Goal: Task Accomplishment & Management: Use online tool/utility

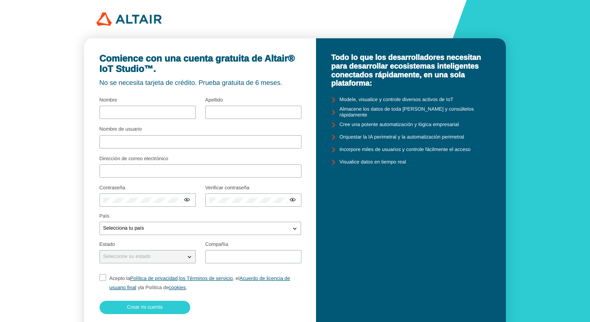
click at [175, 237] on fieldset "Select your country" at bounding box center [201, 226] width 202 height 25
click at [175, 232] on div "Selecciona tu país" at bounding box center [195, 229] width 191 height 8
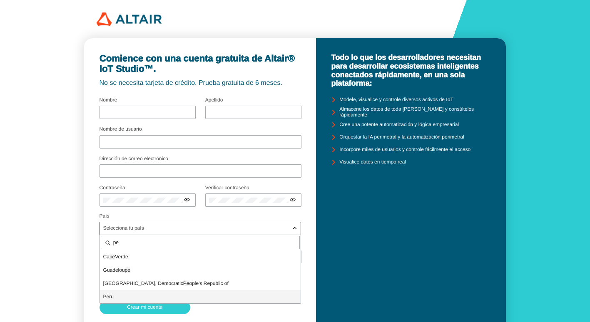
type input "pe"
click at [140, 295] on p "Pe ru" at bounding box center [200, 297] width 201 height 8
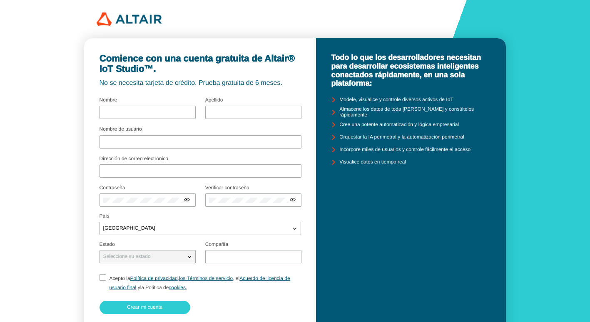
click at [123, 253] on div "Seleccione su estado" at bounding box center [142, 257] width 85 height 8
click at [190, 255] on iron-icon at bounding box center [189, 257] width 8 height 8
click at [238, 257] on input "text" at bounding box center [253, 257] width 89 height 6
click at [104, 278] on fieldset "Acepto la Política de privacidad , los Términos de servicio , el Acuerdo de lic…" at bounding box center [201, 283] width 202 height 25
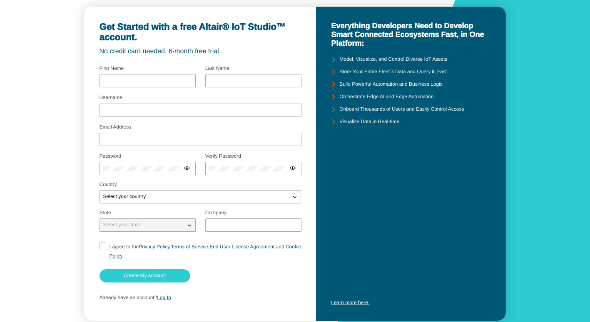
scroll to position [51, 0]
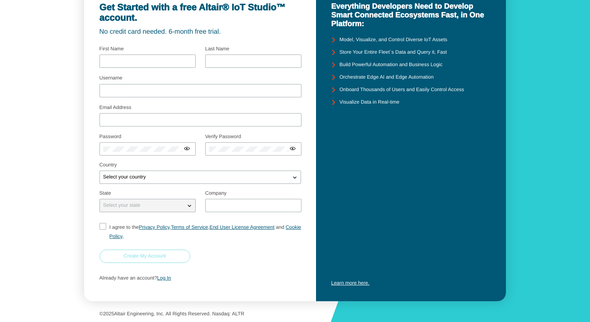
click at [0, 0] on slot "Create My Account" at bounding box center [0, 0] width 0 height 0
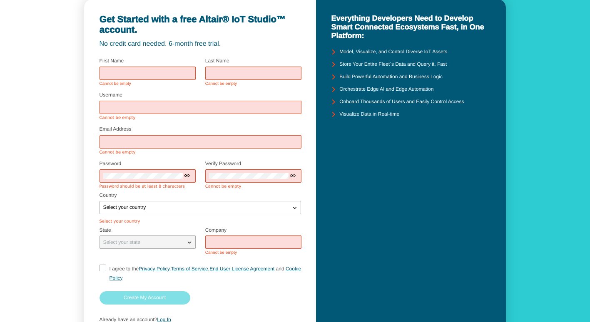
scroll to position [0, 0]
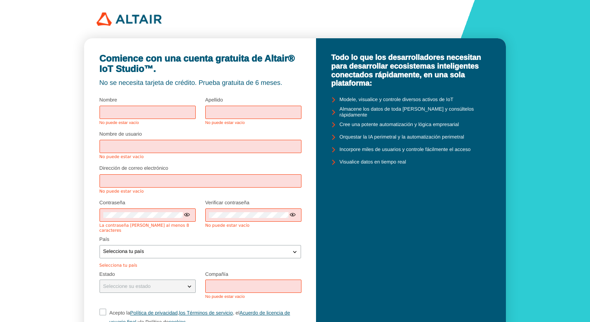
click at [244, 91] on div "Comience con una cuenta gratuita de Altair® IoT Studio™. No se necesita tarjeta…" at bounding box center [200, 212] width 232 height 349
drag, startPoint x: 200, startPoint y: 81, endPoint x: 290, endPoint y: 80, distance: 90.4
click at [290, 80] on div "No se necesita tarjeta de crédito. Prueba gratuita de 6 meses." at bounding box center [201, 83] width 202 height 7
click at [212, 248] on div "Selecciona tu país" at bounding box center [195, 252] width 191 height 8
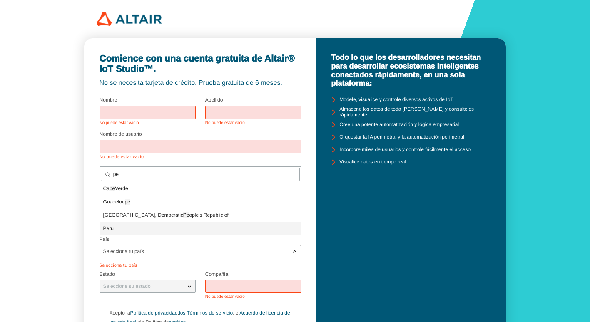
type input "pe"
click at [124, 230] on p "Pe ru" at bounding box center [200, 229] width 201 height 8
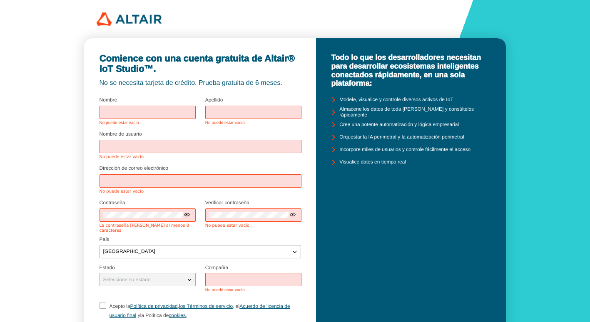
click at [233, 266] on div "Compañía No puede estar vacío" at bounding box center [253, 279] width 96 height 28
click at [234, 277] on input "text" at bounding box center [253, 280] width 89 height 6
click at [237, 273] on div at bounding box center [253, 279] width 96 height 13
click at [235, 277] on input "text" at bounding box center [253, 280] width 89 height 6
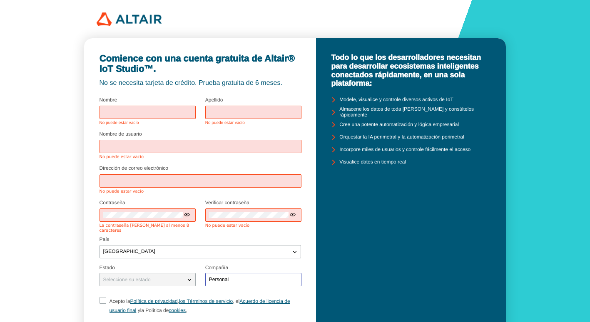
type input "Personal"
click at [145, 115] on input "text" at bounding box center [147, 113] width 89 height 6
type input "Angel"
click at [229, 115] on input "text" at bounding box center [253, 113] width 89 height 6
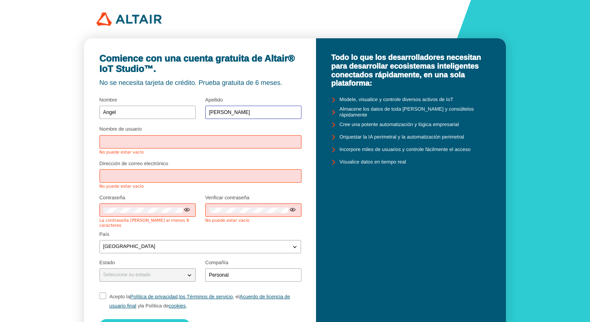
type input "Flores"
click at [177, 147] on div at bounding box center [201, 141] width 202 height 13
click at [178, 141] on input "Nombre de usuario" at bounding box center [200, 142] width 195 height 6
type input "AFL"
click at [146, 173] on div at bounding box center [201, 176] width 202 height 13
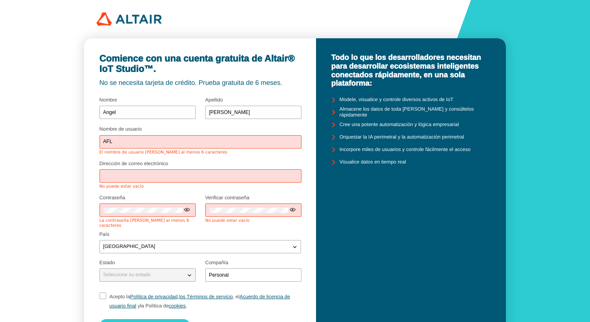
click at [144, 179] on input "Dirección de correo electrónico" at bounding box center [200, 176] width 195 height 6
paste input "20254351@ALOE.ULIMA.EDU.PE"
type input "20254351@ALOE.ULIMA.EDU.PE"
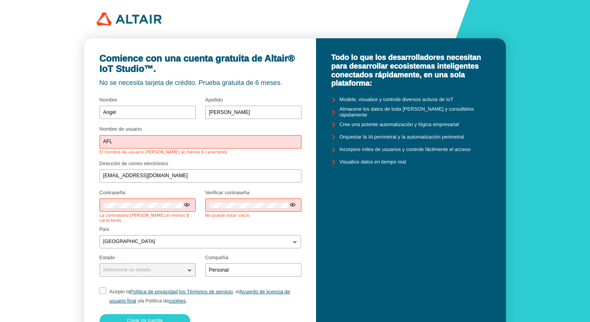
drag, startPoint x: 135, startPoint y: 139, endPoint x: 131, endPoint y: 143, distance: 5.9
click at [135, 139] on input "AFL" at bounding box center [200, 142] width 195 height 6
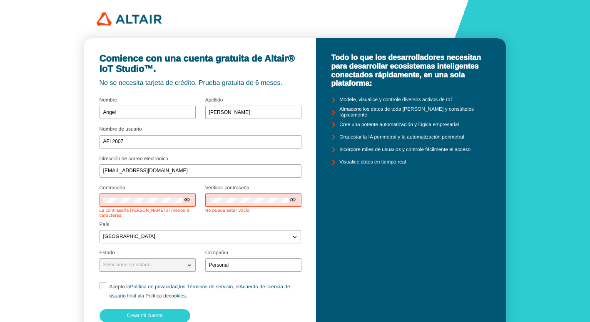
click at [202, 159] on fieldset "Dirección de correo electrónico 20254351@ALOE.ULIMA.EDU.PE" at bounding box center [201, 168] width 202 height 29
click at [189, 203] on iron-icon at bounding box center [187, 200] width 7 height 7
click at [188, 203] on iron-icon at bounding box center [187, 200] width 7 height 7
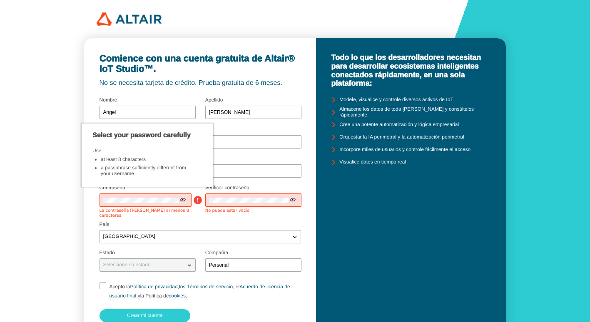
click at [195, 198] on iron-icon at bounding box center [197, 200] width 11 height 11
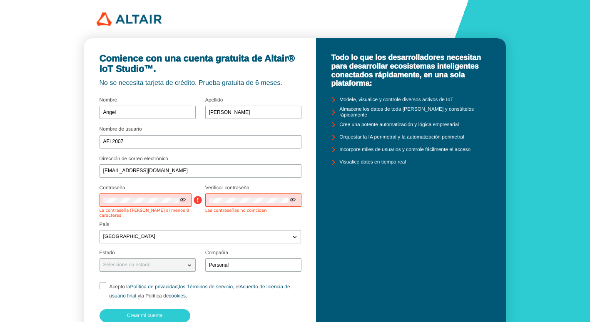
click at [185, 199] on iron-icon at bounding box center [183, 200] width 7 height 7
click at [182, 200] on iron-icon at bounding box center [183, 200] width 7 height 7
click at [88, 204] on div "Comience con una cuenta gratuita de Altair® IoT Studio™. No se necesita tarjeta…" at bounding box center [200, 199] width 232 height 323
click at [245, 137] on div "AFL2007" at bounding box center [201, 141] width 202 height 13
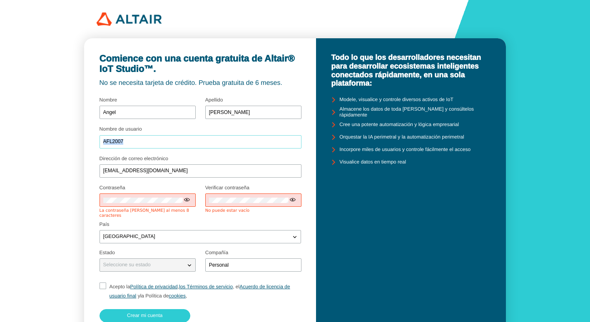
drag, startPoint x: 245, startPoint y: 137, endPoint x: 242, endPoint y: 143, distance: 6.2
click at [242, 143] on input "AFL2007" at bounding box center [200, 142] width 195 height 6
type input "AFL2007"
click at [220, 197] on div at bounding box center [253, 200] width 96 height 13
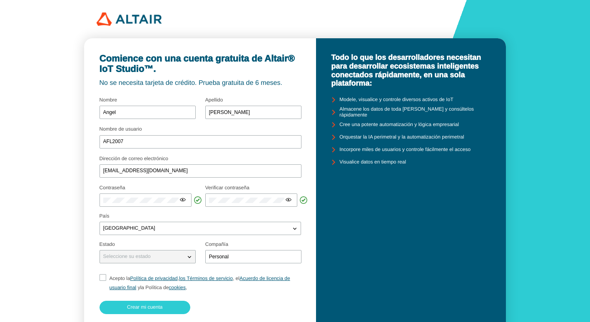
click at [104, 278] on input "Acepto la Política de privacidad , los Términos de servicio , el Acuerdo de lic…" at bounding box center [102, 284] width 5 height 18
checkbox input "true"
click at [136, 311] on paper-button "Crear mi cuenta" at bounding box center [145, 307] width 91 height 13
click at [147, 25] on img at bounding box center [129, 18] width 65 height 13
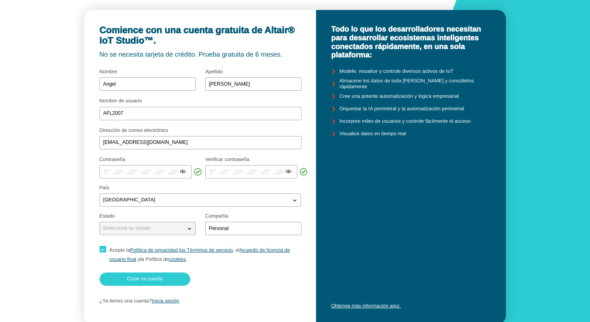
scroll to position [51, 0]
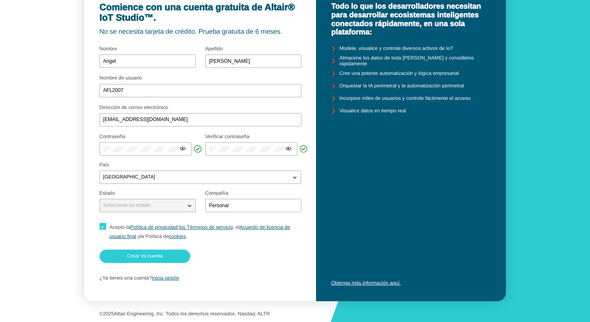
click at [171, 283] on div "¿Ya tienes una cuenta? Inicia sesión" at bounding box center [201, 279] width 202 height 16
click at [171, 278] on link "Inicia sesión" at bounding box center [165, 278] width 27 height 6
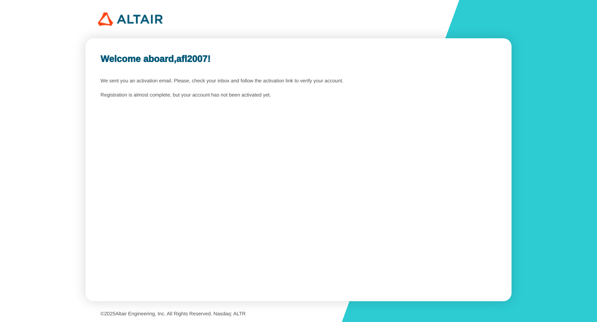
click at [0, 0] on slot "Welcome aboard, afl2007 !" at bounding box center [0, 0] width 0 height 0
click at [207, 60] on b "afl2007" at bounding box center [191, 59] width 31 height 10
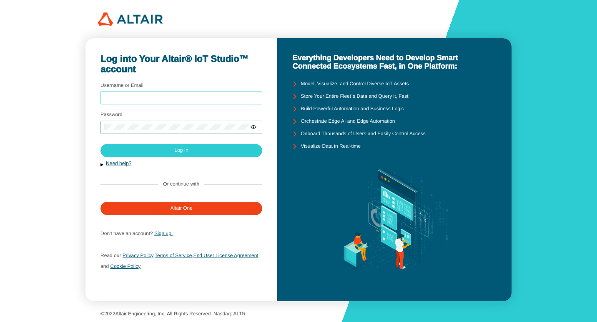
click at [180, 97] on input "Username or Email" at bounding box center [181, 98] width 154 height 6
type input "AFL2007"
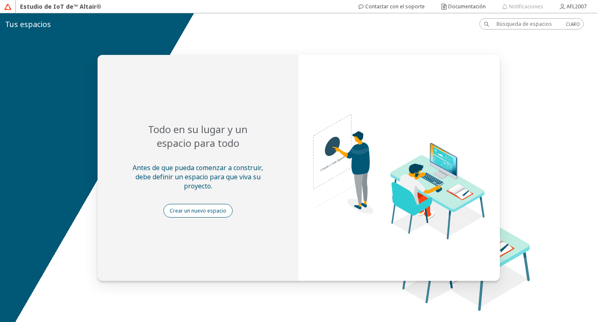
click at [202, 210] on font "Crear un nuevo espacio" at bounding box center [198, 210] width 57 height 7
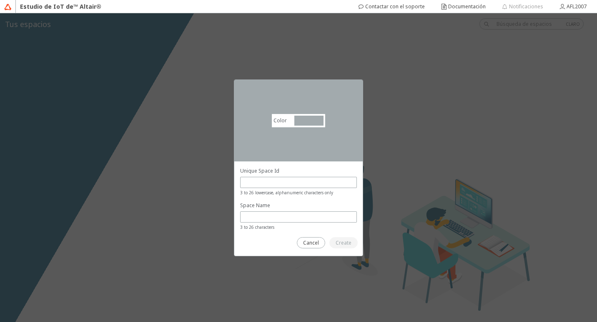
click at [266, 169] on font "Unique Space Id" at bounding box center [259, 170] width 39 height 7
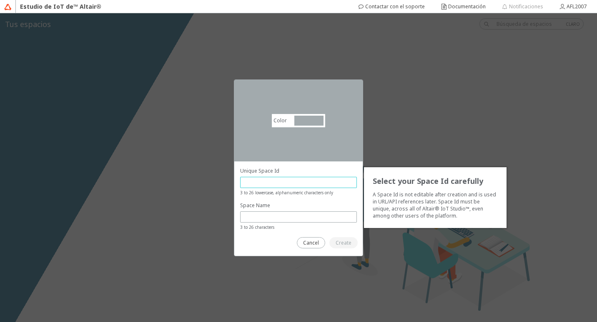
click at [275, 181] on input "text" at bounding box center [298, 182] width 109 height 7
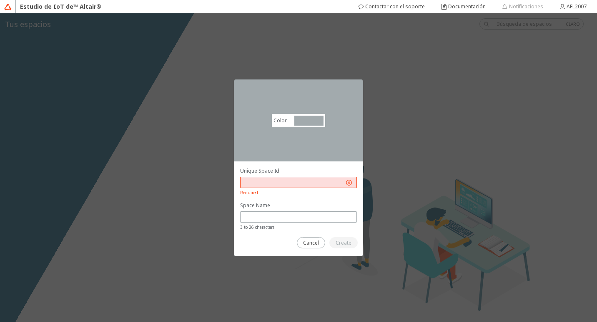
drag, startPoint x: 272, startPoint y: 148, endPoint x: 314, endPoint y: 90, distance: 71.4
click at [315, 89] on div "Color #a2aaad #A2AAAD" at bounding box center [298, 121] width 128 height 82
click at [290, 162] on div at bounding box center [298, 209] width 128 height 95
click at [280, 180] on input "text" at bounding box center [294, 182] width 100 height 7
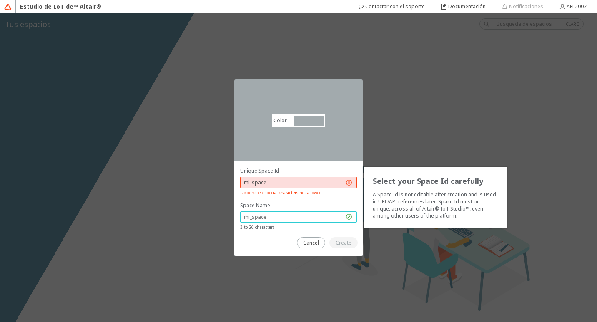
click at [280, 215] on input "text" at bounding box center [294, 217] width 100 height 7
drag, startPoint x: 287, startPoint y: 180, endPoint x: 220, endPoint y: 183, distance: 67.6
click at [220, 183] on div "Color #a2aaad #A2AAAD Select your Space Id carefully A Space Id is not editable…" at bounding box center [298, 167] width 597 height 309
click at [398, 191] on div "Color #a2aaad #A2AAAD Select your Space Id carefully A Space Id is not editable…" at bounding box center [298, 167] width 597 height 309
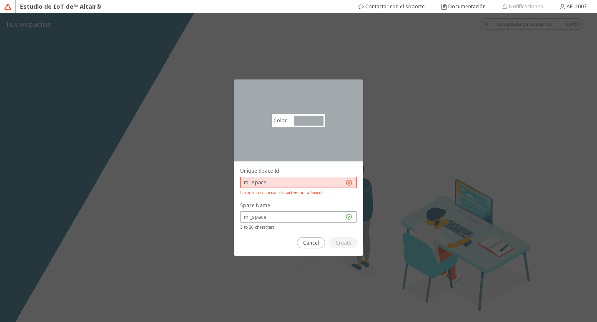
click at [316, 180] on input "mi_space" at bounding box center [294, 182] width 100 height 7
drag, startPoint x: 390, startPoint y: 179, endPoint x: 305, endPoint y: 165, distance: 86.6
click at [305, 165] on div at bounding box center [298, 209] width 128 height 95
click at [260, 168] on font "Unique Space Id" at bounding box center [259, 170] width 39 height 7
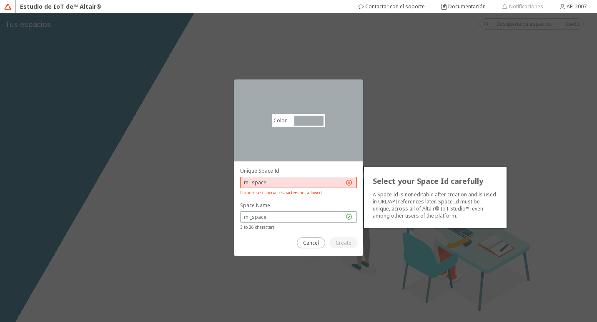
click at [280, 183] on input "mi_space" at bounding box center [294, 182] width 100 height 7
click at [349, 184] on iron-icon at bounding box center [349, 183] width 8 height 8
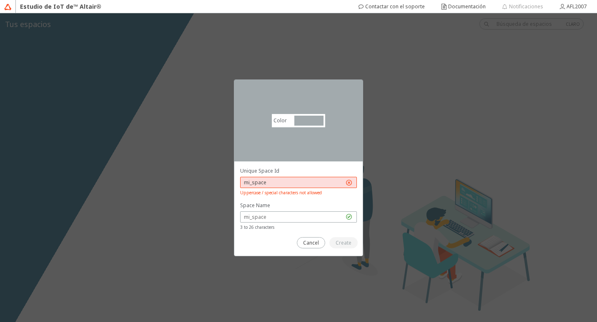
click at [347, 183] on iron-icon at bounding box center [349, 183] width 8 height 8
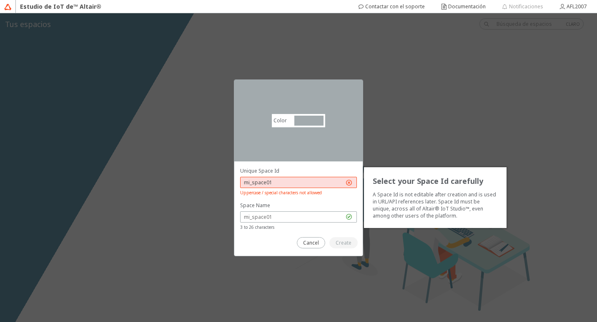
click at [276, 183] on input "mi_space01" at bounding box center [294, 182] width 100 height 7
paste input "https://drive.google.com/drive/home"
click at [347, 192] on span "Uppercase / special characters not allowed" at bounding box center [298, 193] width 117 height 7
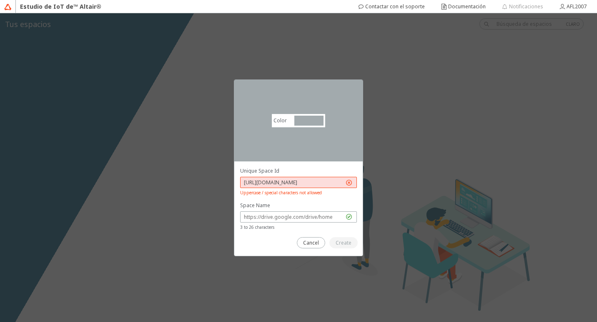
click at [322, 186] on input "https://drive.google.com/drive/home" at bounding box center [294, 182] width 100 height 7
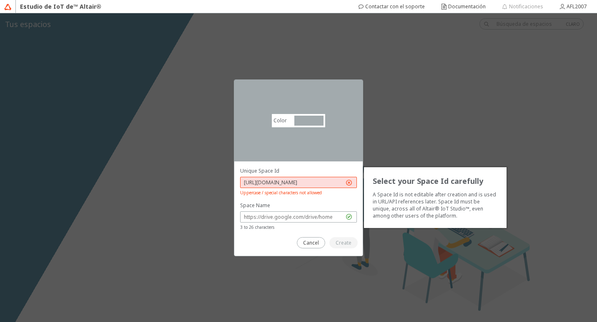
click at [332, 184] on input "https://drive.google.com/drive/home" at bounding box center [294, 182] width 100 height 7
drag, startPoint x: 337, startPoint y: 182, endPoint x: 176, endPoint y: 192, distance: 161.1
click at [177, 192] on div "Color #a2aaad #A2AAAD Select your Space Id carefully A Space Id is not editable…" at bounding box center [298, 167] width 597 height 309
click at [322, 183] on input "my_space2007" at bounding box center [294, 182] width 100 height 7
click at [347, 182] on iron-icon at bounding box center [349, 183] width 8 height 8
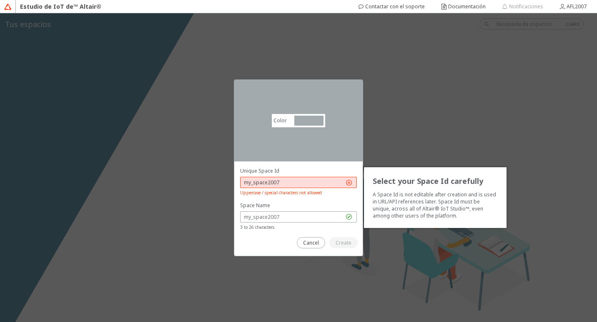
click at [347, 182] on iron-icon at bounding box center [349, 183] width 8 height 8
click at [254, 183] on input "MySpace" at bounding box center [294, 182] width 100 height 7
click at [246, 181] on input "Myspace" at bounding box center [294, 182] width 100 height 7
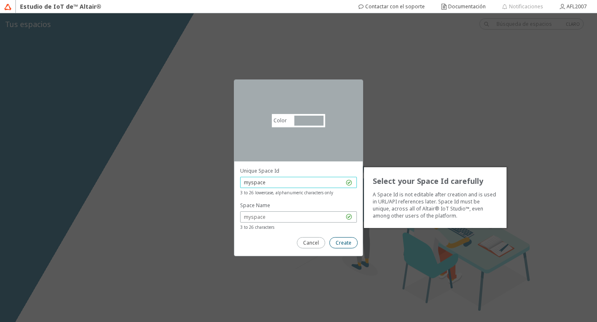
type input "myspace"
click at [345, 245] on font "Create" at bounding box center [343, 243] width 16 height 7
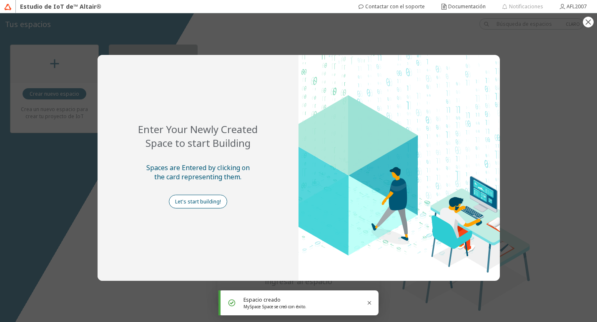
click at [195, 205] on font "Let's start building!" at bounding box center [198, 201] width 46 height 7
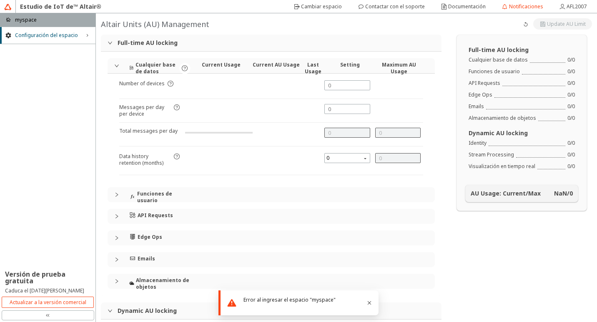
type input "1000"
type input "0"
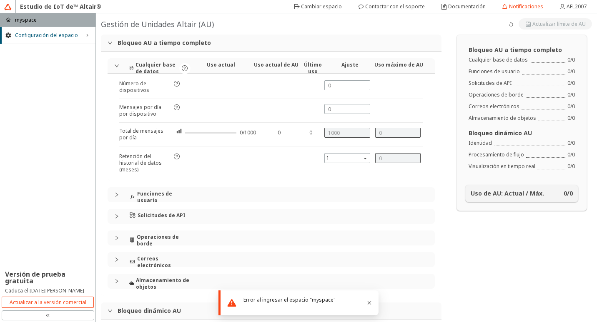
click at [286, 302] on div "Error al ingresar el espacio "myspace"" at bounding box center [305, 300] width 125 height 7
click at [31, 17] on p "myspace" at bounding box center [26, 19] width 22 height 7
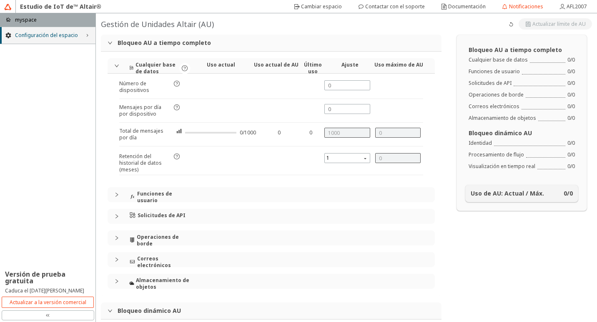
click at [50, 35] on span "Configuración del espacio" at bounding box center [47, 35] width 65 height 7
click at [30, 51] on span "Gestión de AU" at bounding box center [52, 51] width 75 height 7
click at [28, 21] on p "myspace" at bounding box center [26, 19] width 22 height 7
click at [29, 34] on span "Configuración del espacio" at bounding box center [47, 35] width 65 height 7
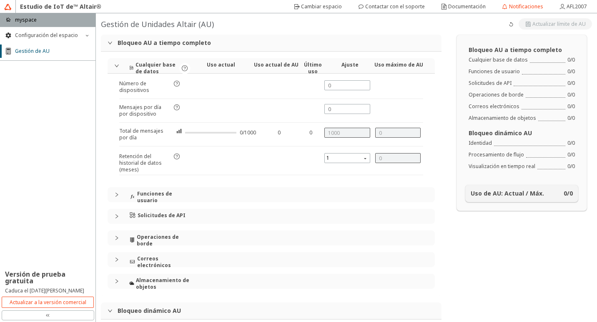
click at [26, 17] on p "myspace" at bounding box center [26, 19] width 22 height 7
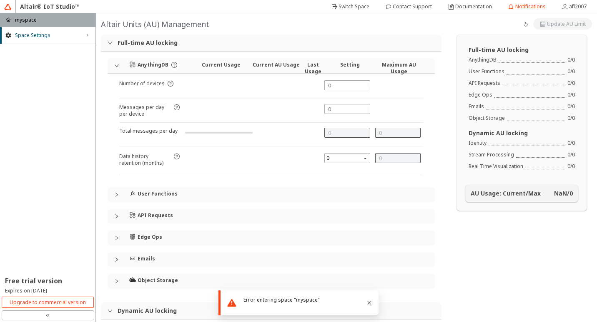
type input "1000"
type input "0"
click at [112, 63] on div "AnythingDB Current Usage Current AU Usage Last Usage Setting Maximum AU Usage" at bounding box center [270, 65] width 327 height 15
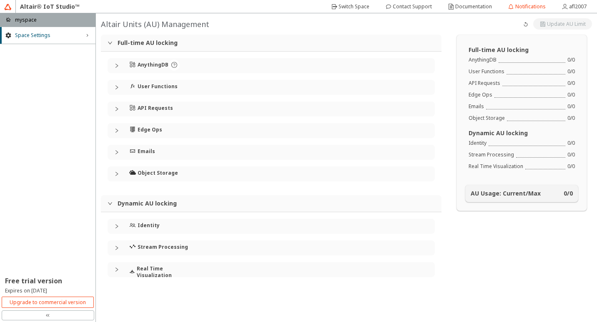
click at [111, 41] on icon "expanded" at bounding box center [109, 42] width 5 height 5
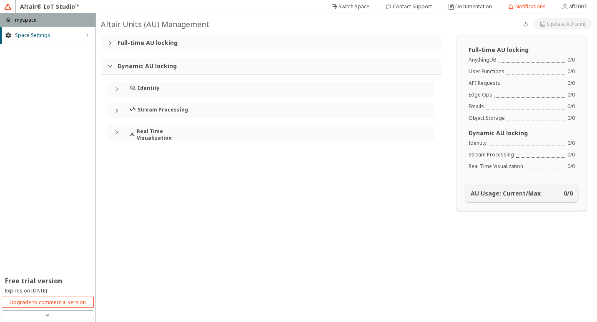
click at [109, 64] on icon "expanded" at bounding box center [109, 66] width 5 height 5
click at [112, 42] on icon "collapsed" at bounding box center [109, 42] width 5 height 5
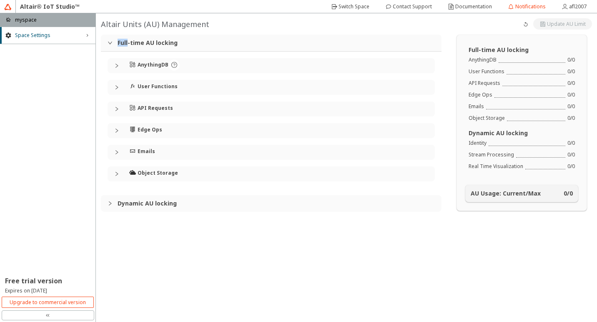
click at [112, 42] on icon "expanded" at bounding box center [109, 42] width 5 height 5
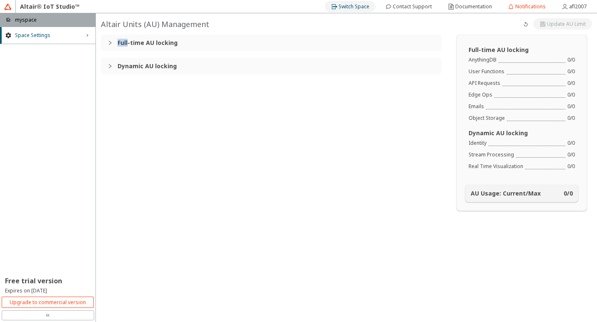
click at [0, 0] on slot "Switch Space" at bounding box center [0, 0] width 0 height 0
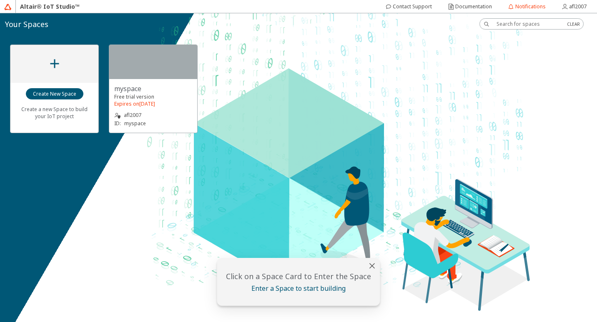
click at [147, 101] on div "afl2007 ID: myspace" at bounding box center [153, 114] width 78 height 27
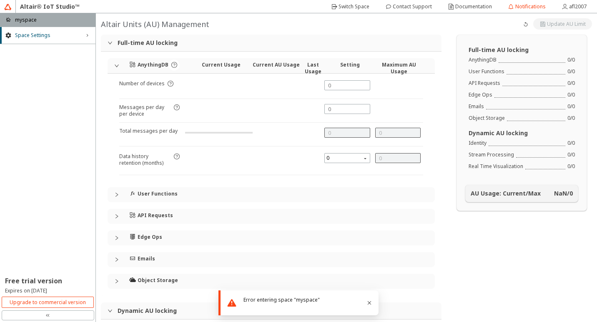
type input "1000"
type input "0"
click at [0, 0] on slot "Switch Space" at bounding box center [0, 0] width 0 height 0
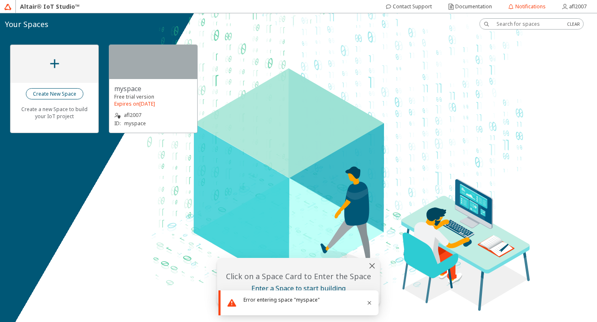
click at [62, 98] on paper-button "Create New Space" at bounding box center [54, 93] width 57 height 11
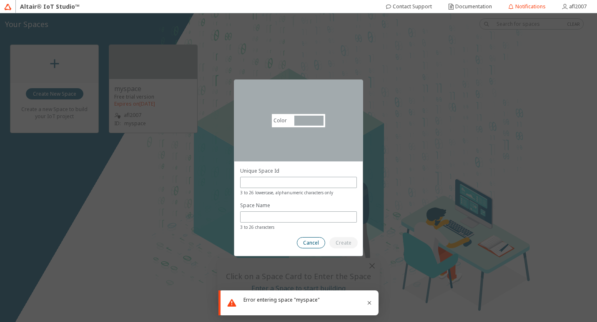
click at [0, 0] on slot "Cancel" at bounding box center [0, 0] width 0 height 0
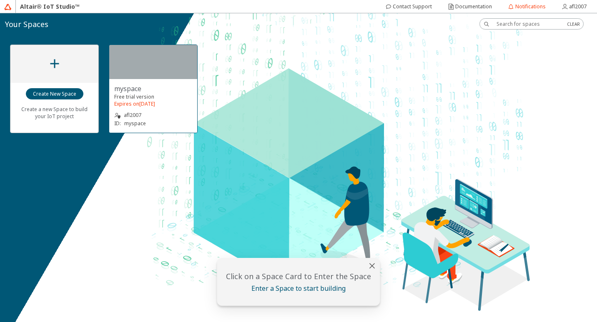
click at [149, 68] on div at bounding box center [153, 62] width 88 height 34
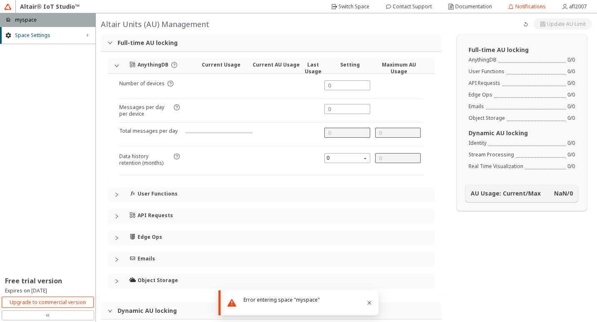
type input "1000"
type input "0"
drag, startPoint x: 220, startPoint y: 135, endPoint x: 215, endPoint y: 137, distance: 5.8
click at [217, 137] on div at bounding box center [210, 136] width 51 height 12
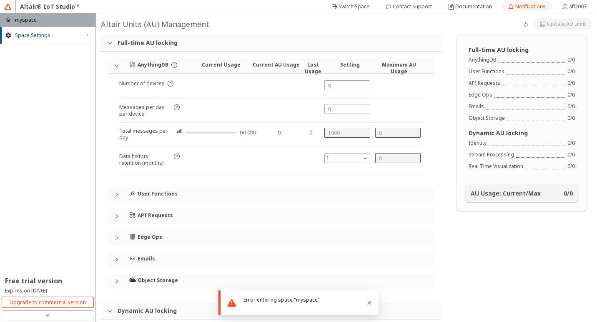
click at [525, 11] on div "Notifications" at bounding box center [530, 6] width 30 height 13
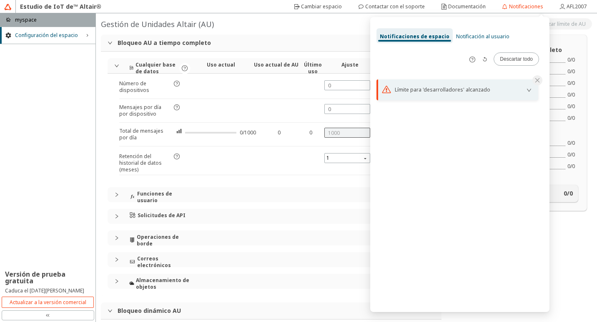
click at [529, 91] on icon "abajo" at bounding box center [529, 90] width 4 height 3
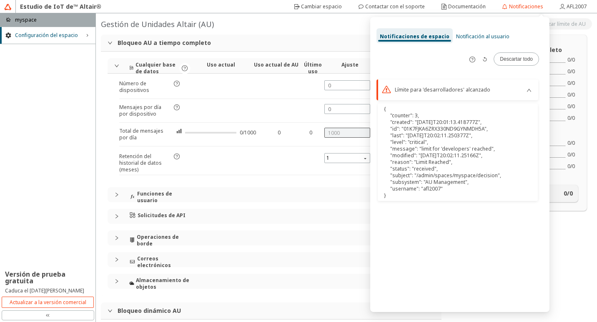
click at [482, 41] on div "Notificación al usuario" at bounding box center [482, 35] width 60 height 15
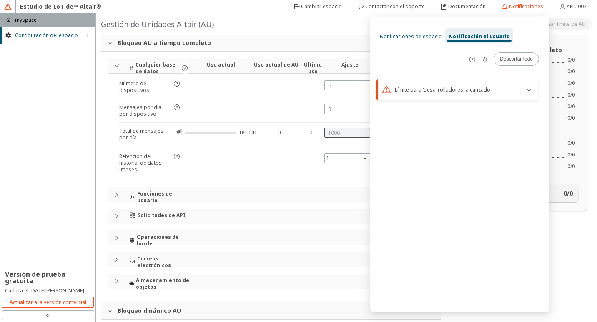
click at [416, 40] on span "Notificaciones de espacio" at bounding box center [411, 36] width 62 height 7
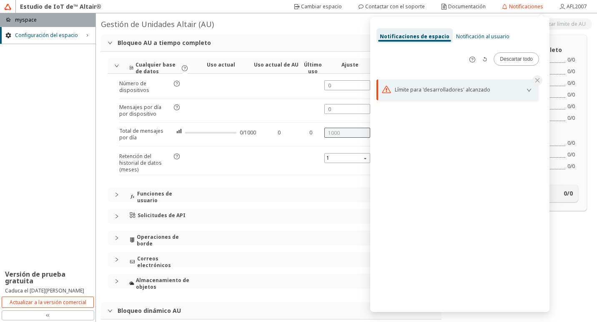
click at [463, 90] on div "Límite para 'desarrolladores' alcanzado" at bounding box center [455, 90] width 121 height 7
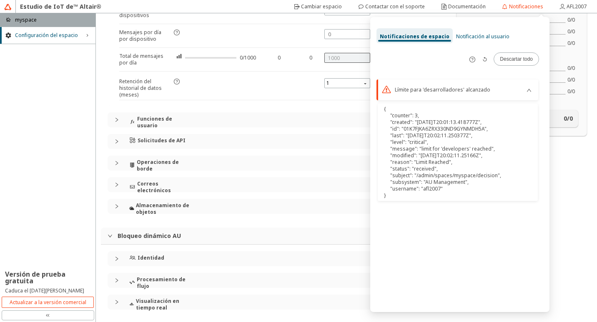
scroll to position [76, 0]
click at [175, 265] on div "Identidad" at bounding box center [159, 258] width 61 height 15
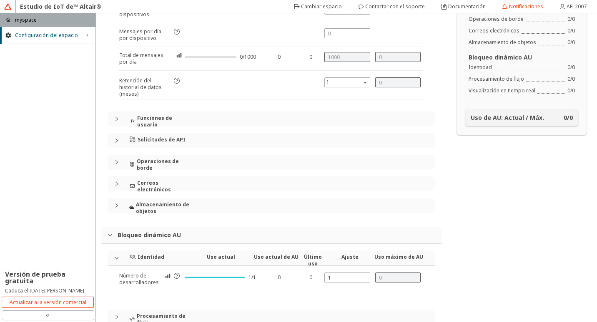
click at [199, 280] on div at bounding box center [215, 278] width 60 height 7
drag, startPoint x: 230, startPoint y: 279, endPoint x: 207, endPoint y: 277, distance: 23.0
click at [230, 279] on div at bounding box center [215, 278] width 60 height 7
click at [165, 278] on unity-button at bounding box center [168, 277] width 7 height 8
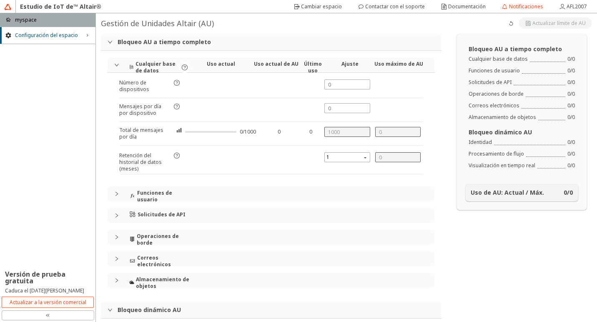
scroll to position [0, 0]
click at [337, 85] on input "text" at bounding box center [347, 85] width 38 height 7
type input "1"
type input "0"
type input "1"
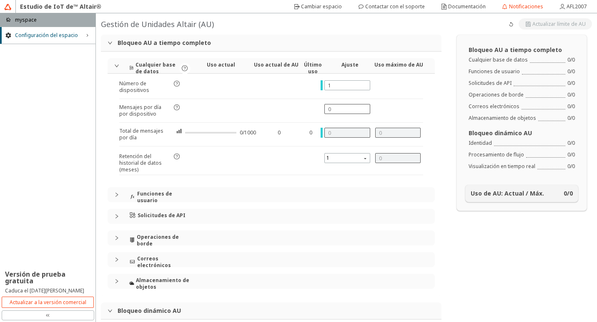
click at [357, 104] on div at bounding box center [347, 109] width 46 height 10
click at [376, 84] on div at bounding box center [397, 89] width 51 height 18
click at [544, 191] on div "Uso de AU: Actual / Máx. 0 / 0" at bounding box center [521, 193] width 102 height 7
click at [509, 24] on paper-button at bounding box center [510, 23] width 11 height 11
type input "1000"
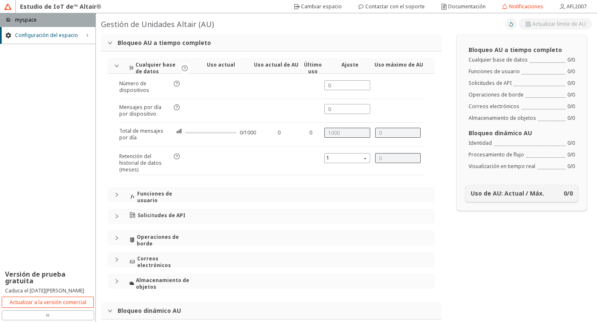
click at [509, 24] on paper-button at bounding box center [510, 23] width 11 height 11
click at [324, 131] on div "1000" at bounding box center [347, 133] width 46 height 10
click at [31, 37] on span "Configuración del espacio" at bounding box center [47, 35] width 65 height 7
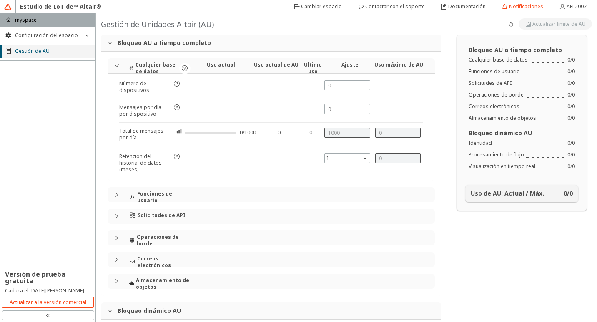
click at [29, 53] on span "Gestión de AU" at bounding box center [52, 51] width 75 height 7
click at [38, 32] on span "Configuración del espacio" at bounding box center [47, 35] width 65 height 7
click at [36, 19] on div "hogar myspace" at bounding box center [47, 19] width 95 height 13
click at [151, 195] on h4 "Funciones de usuario" at bounding box center [163, 197] width 53 height 13
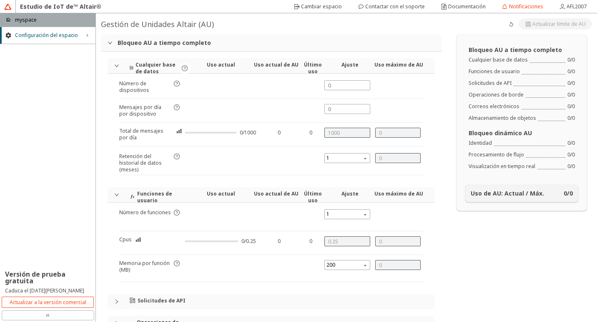
click at [151, 195] on h4 "Funciones de usuario" at bounding box center [163, 197] width 53 height 13
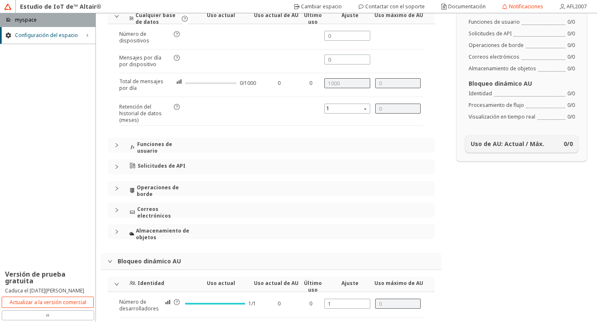
scroll to position [113, 0]
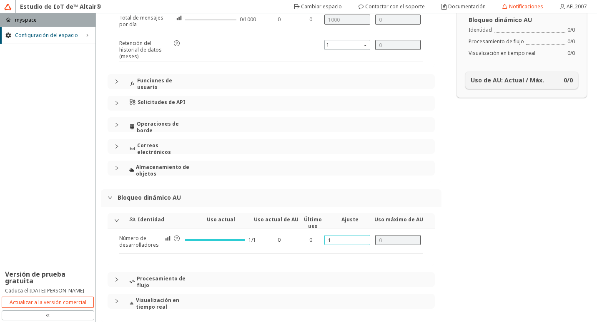
drag, startPoint x: 334, startPoint y: 243, endPoint x: 329, endPoint y: 242, distance: 5.3
click at [329, 242] on input "1" at bounding box center [347, 240] width 38 height 7
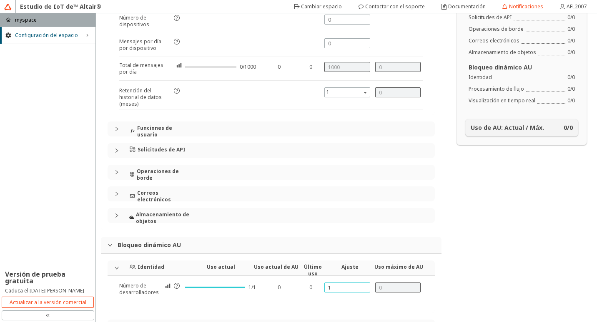
scroll to position [0, 0]
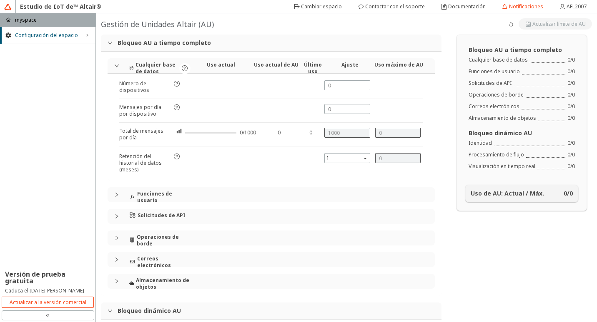
click at [534, 20] on unity-button at bounding box center [554, 23] width 73 height 11
click at [359, 161] on span "1" at bounding box center [347, 158] width 43 height 10
click at [348, 187] on div "2" at bounding box center [343, 184] width 37 height 7
type input "2"
click at [172, 132] on div "Total de mensajes por día" at bounding box center [150, 137] width 63 height 18
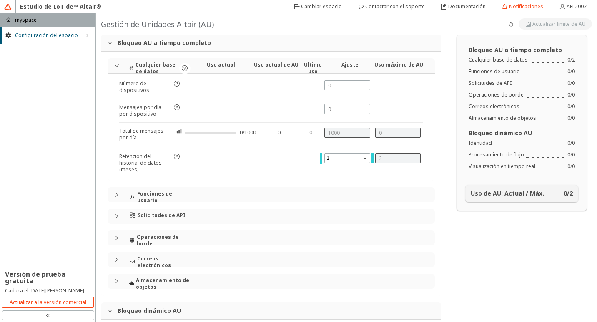
click at [175, 133] on div "Total de mensajes por día" at bounding box center [150, 137] width 63 height 18
click at [176, 133] on iron-icon at bounding box center [179, 131] width 6 height 7
click at [328, 83] on input "text" at bounding box center [347, 85] width 38 height 7
type input "1"
type input "0"
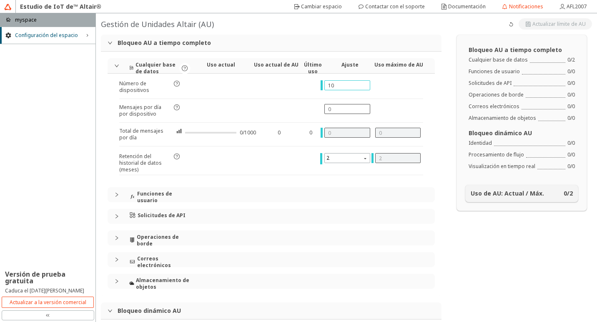
type input "10"
click at [328, 104] on div at bounding box center [347, 109] width 46 height 10
click at [328, 106] on input "text" at bounding box center [347, 109] width 38 height 7
type input "1"
type input "10"
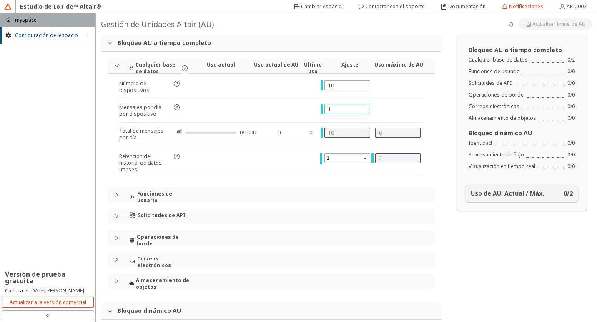
type input "10"
type input "100"
type input "10"
click at [493, 193] on h4 "Uso de AU: Actual / Máx." at bounding box center [506, 193] width 73 height 7
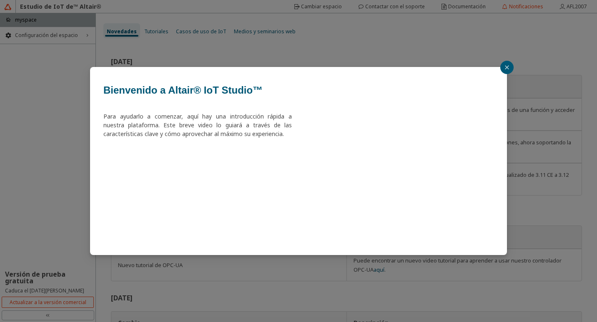
click at [509, 67] on icon "cerrar" at bounding box center [506, 67] width 5 height 5
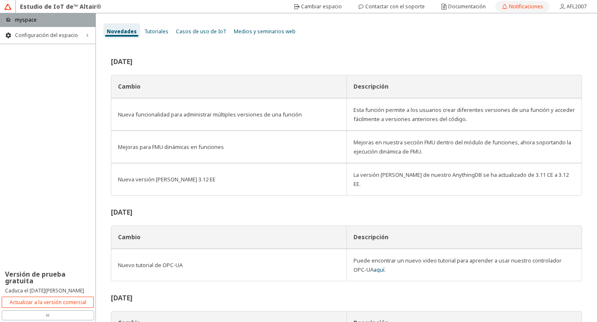
click at [511, 5] on font "Notificaciones" at bounding box center [526, 6] width 34 height 7
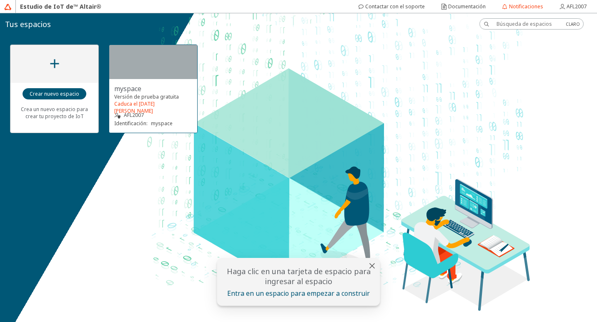
drag, startPoint x: 155, startPoint y: 97, endPoint x: 150, endPoint y: 51, distance: 45.8
click at [150, 51] on div at bounding box center [153, 62] width 88 height 34
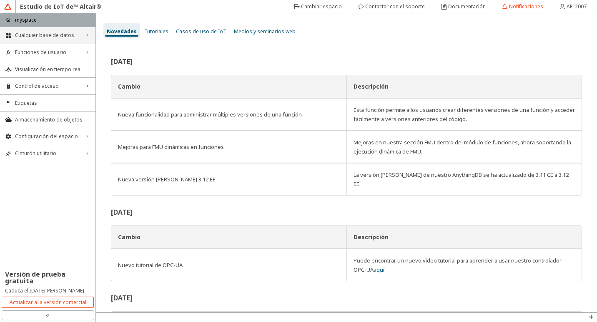
click at [44, 38] on span "Cualquier base de datos" at bounding box center [47, 35] width 65 height 7
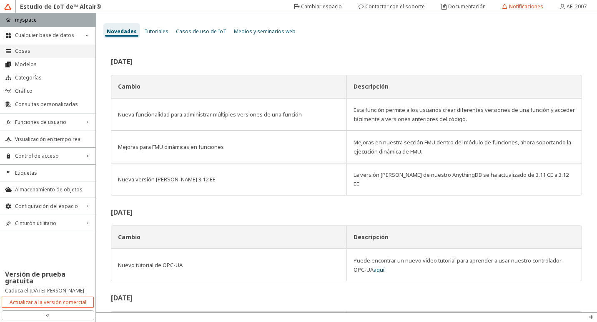
click at [37, 48] on span "Cosas" at bounding box center [52, 51] width 75 height 7
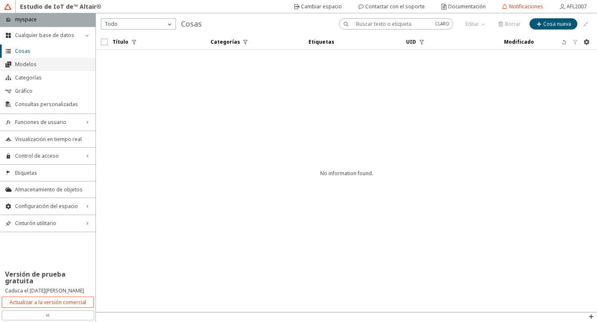
click at [29, 62] on span "Modelos" at bounding box center [52, 64] width 75 height 7
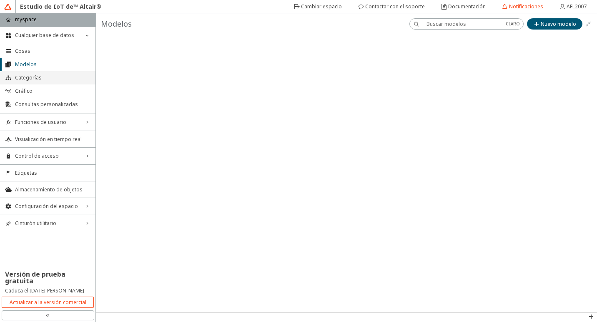
click at [42, 81] on span "Categorías" at bounding box center [52, 78] width 75 height 7
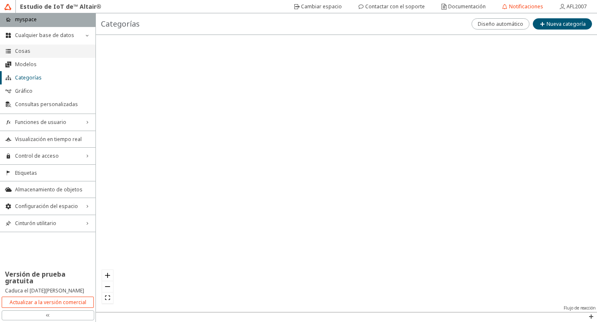
click at [39, 46] on li "Cosas" at bounding box center [47, 51] width 95 height 13
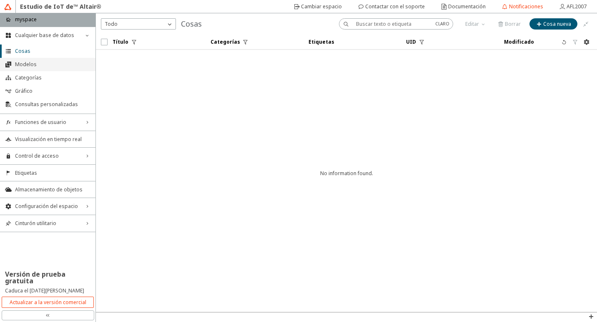
click at [36, 67] on span "Modelos" at bounding box center [52, 64] width 75 height 7
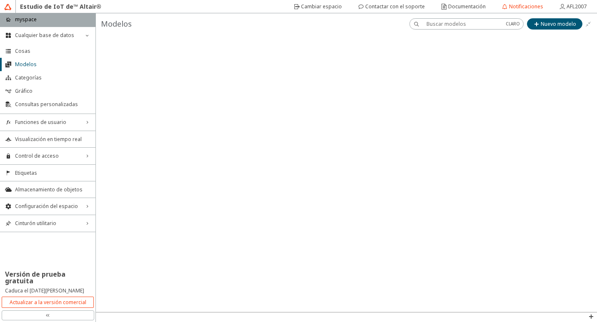
click at [446, 21] on input "text" at bounding box center [462, 23] width 72 height 7
click at [544, 21] on font "Nuevo modelo" at bounding box center [557, 23] width 35 height 7
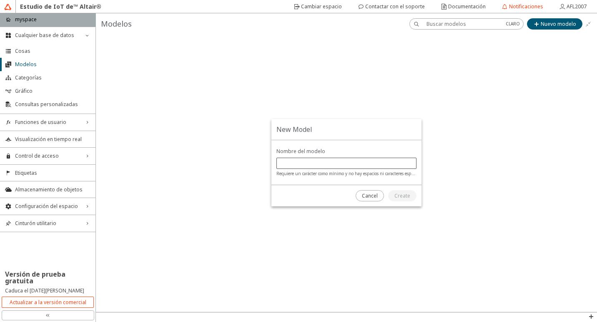
click at [348, 168] on div at bounding box center [346, 163] width 140 height 11
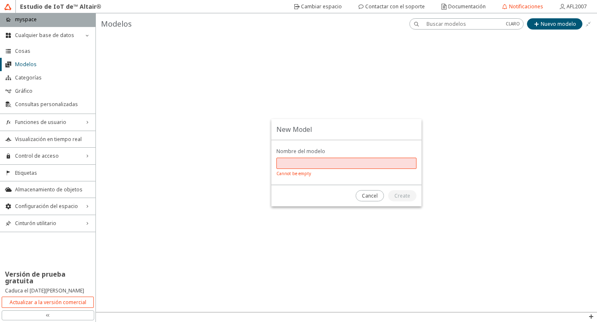
click at [552, 24] on div "New Model" at bounding box center [346, 162] width 501 height 299
click at [375, 199] on font "Cancel" at bounding box center [370, 195] width 16 height 7
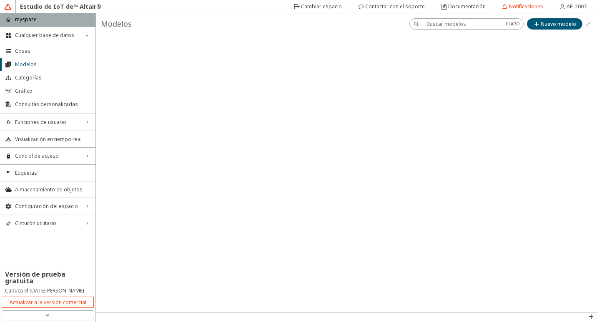
click at [463, 23] on input "text" at bounding box center [462, 23] width 72 height 7
type input "modelos predictivos"
click at [544, 19] on paper-button "Nuevo modelo" at bounding box center [554, 23] width 55 height 11
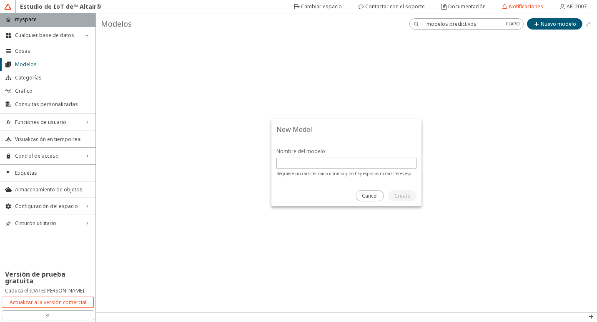
click at [460, 30] on div "New Model" at bounding box center [346, 162] width 501 height 299
click at [462, 22] on div "New Model" at bounding box center [346, 162] width 501 height 299
drag, startPoint x: 462, startPoint y: 22, endPoint x: 460, endPoint y: 27, distance: 4.8
click at [460, 27] on div "New Model" at bounding box center [346, 162] width 501 height 299
click at [370, 203] on div at bounding box center [383, 195] width 75 height 21
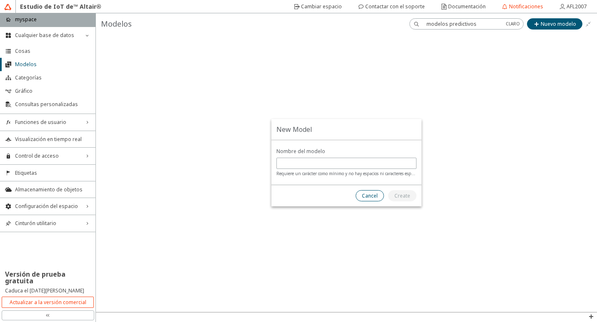
click at [370, 198] on font "Cancel" at bounding box center [370, 195] width 16 height 7
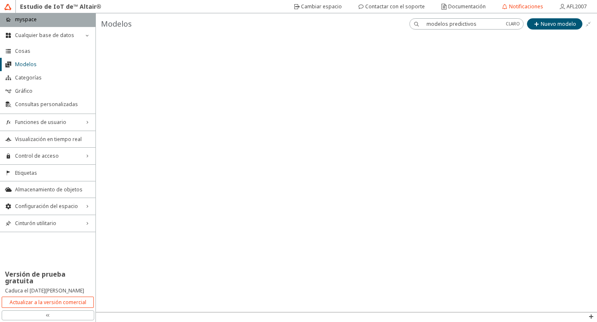
click at [458, 27] on input "modelos predictivos" at bounding box center [462, 23] width 72 height 7
click at [565, 20] on font "Nuevo modelo" at bounding box center [557, 23] width 35 height 7
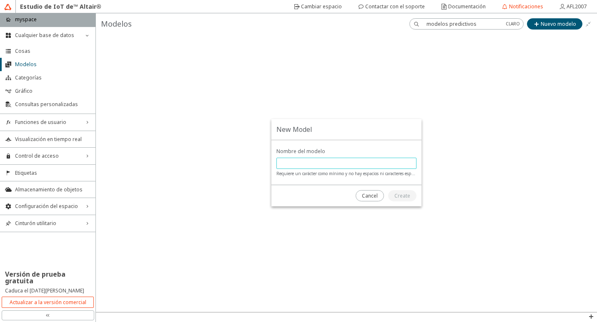
click at [347, 164] on input "text" at bounding box center [346, 163] width 132 height 7
paste input "modelos predictivos"
click at [301, 164] on input "modelos predictivos" at bounding box center [346, 163] width 132 height 7
type input "modelosPredictivos"
click at [397, 193] on font "Create" at bounding box center [402, 195] width 16 height 7
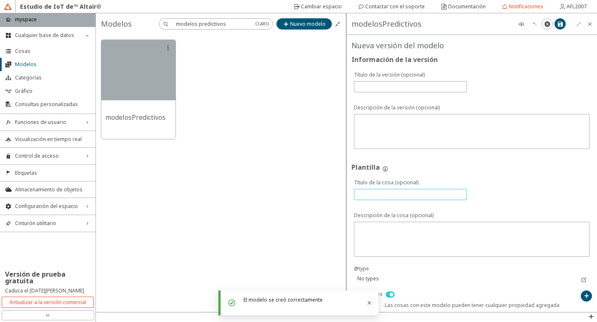
click at [393, 195] on input "text" at bounding box center [409, 194] width 105 height 7
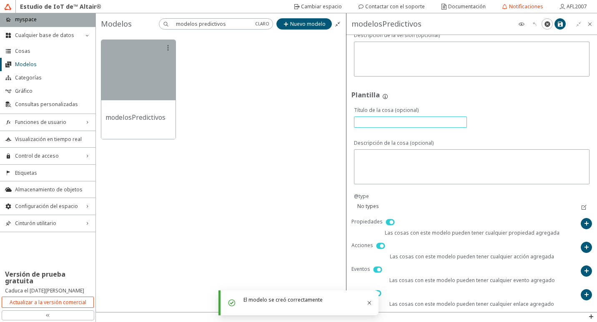
scroll to position [73, 0]
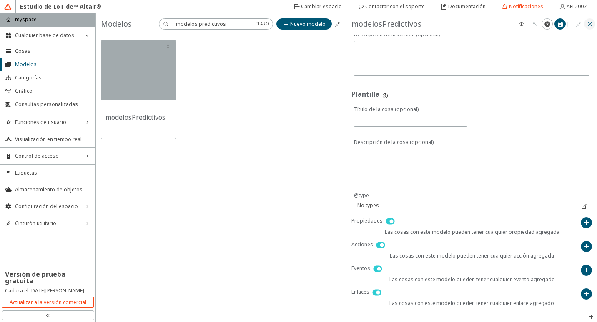
click at [588, 27] on iron-icon at bounding box center [589, 24] width 7 height 7
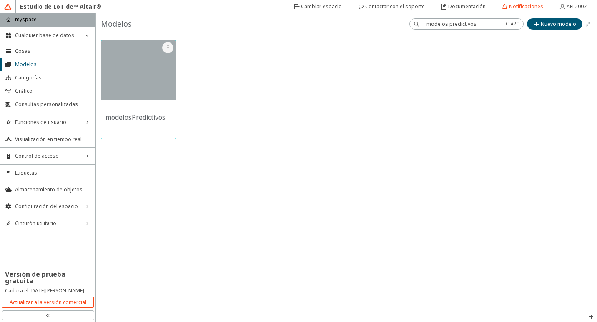
click at [165, 46] on iron-icon at bounding box center [168, 48] width 7 height 7
click at [190, 45] on font "Delete Model" at bounding box center [203, 48] width 32 height 7
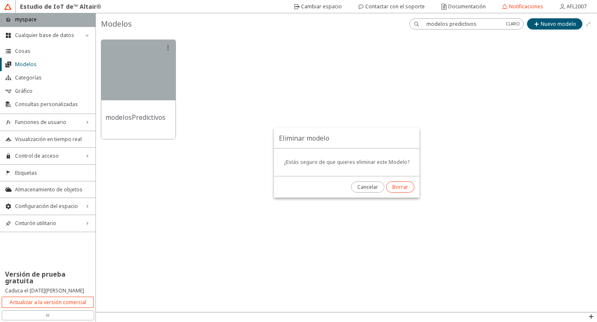
click at [405, 187] on font "Borrar" at bounding box center [400, 187] width 16 height 7
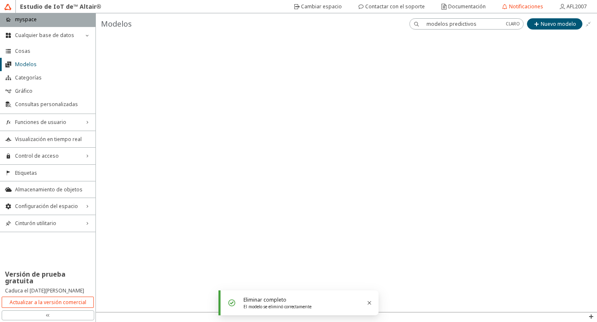
click at [495, 27] on input "modelos predictivos" at bounding box center [462, 23] width 72 height 7
click at [494, 25] on input "modelos predictivos" at bounding box center [462, 23] width 72 height 7
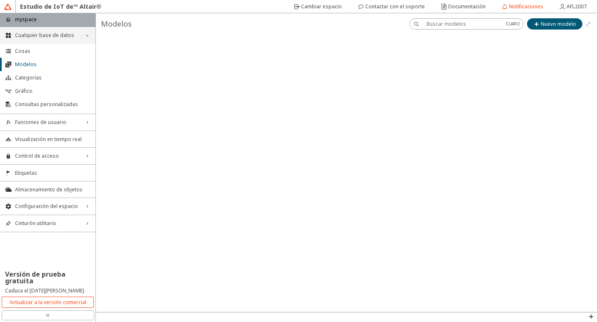
click at [62, 37] on span "Cualquier base de datos" at bounding box center [47, 35] width 65 height 7
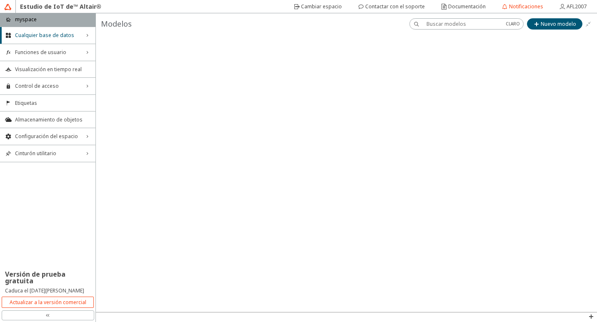
click at [37, 5] on div "Estudio de IoT de™ Altair®" at bounding box center [61, 6] width 90 height 13
click at [10, 8] on img at bounding box center [7, 6] width 7 height 7
click at [5, 10] on img at bounding box center [7, 6] width 7 height 7
click at [8, 9] on img at bounding box center [7, 6] width 7 height 7
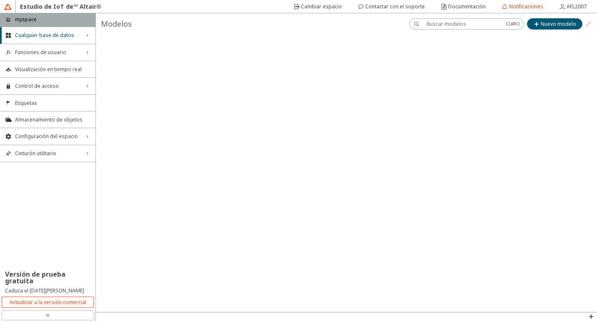
click at [16, 20] on p "myspace" at bounding box center [26, 19] width 22 height 7
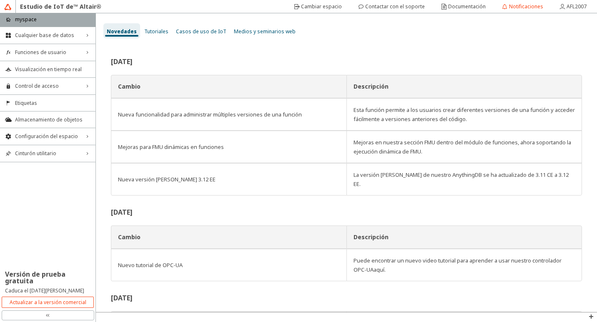
drag, startPoint x: 26, startPoint y: 17, endPoint x: 22, endPoint y: 18, distance: 4.2
click at [26, 17] on p "myspace" at bounding box center [26, 19] width 22 height 7
click at [12, 5] on div at bounding box center [10, 6] width 12 height 13
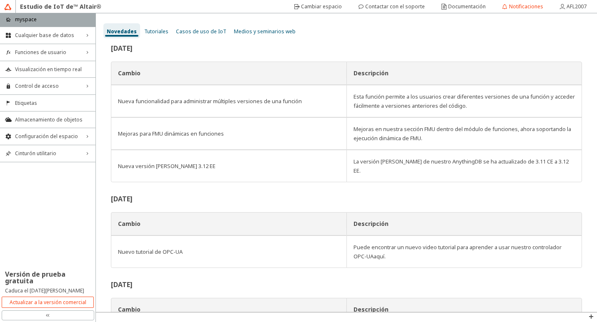
scroll to position [3, 0]
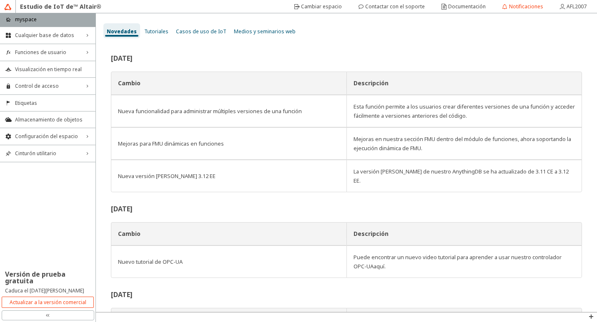
click at [155, 34] on span "Tutoriales" at bounding box center [156, 31] width 24 height 7
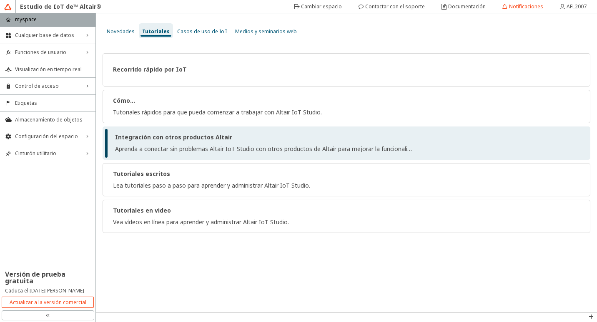
click at [147, 141] on strong "Integración con otros productos Altair" at bounding box center [173, 137] width 117 height 8
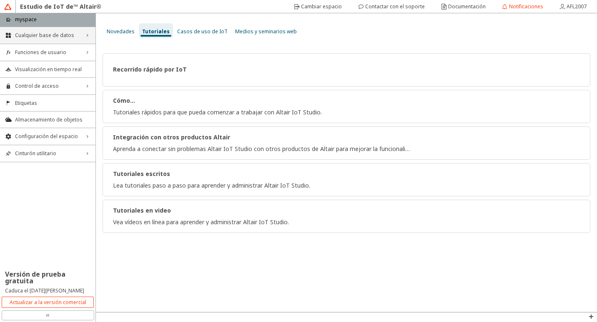
click at [49, 35] on span "Cualquier base de datos" at bounding box center [47, 35] width 65 height 7
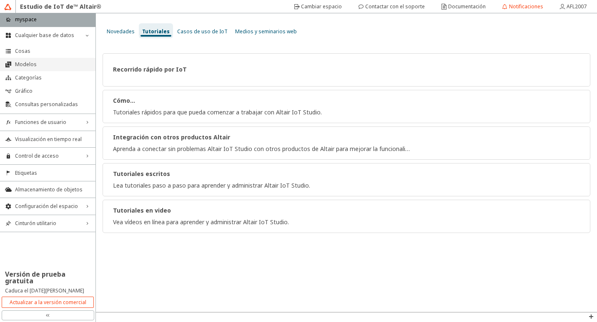
click at [27, 64] on span "Modelos" at bounding box center [52, 64] width 75 height 7
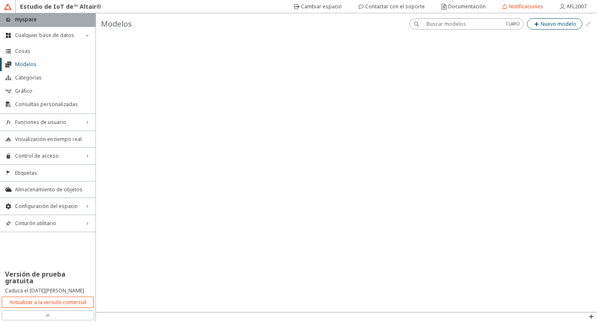
click at [540, 23] on iron-icon at bounding box center [536, 24] width 7 height 7
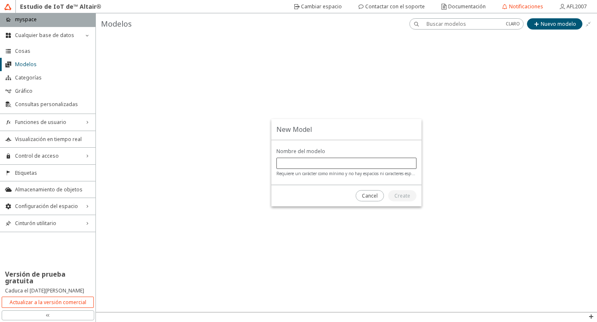
click at [322, 167] on div at bounding box center [346, 163] width 140 height 11
type input "prediccionBMW"
click at [402, 199] on font "Create" at bounding box center [402, 195] width 16 height 7
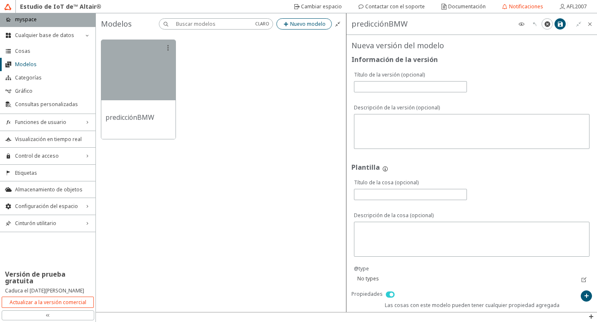
click at [304, 28] on paper-button "Nuevo modelo" at bounding box center [303, 23] width 55 height 11
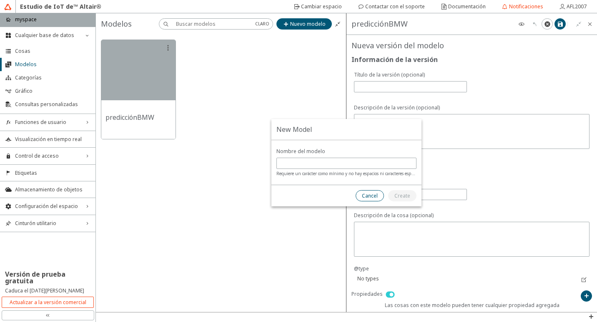
click at [375, 197] on font "Cancel" at bounding box center [370, 195] width 16 height 7
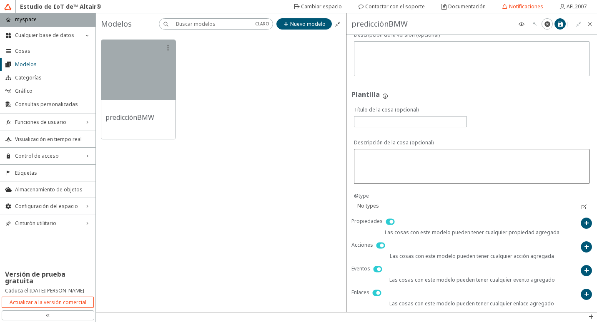
scroll to position [73, 0]
click at [588, 26] on iron-icon at bounding box center [589, 24] width 7 height 7
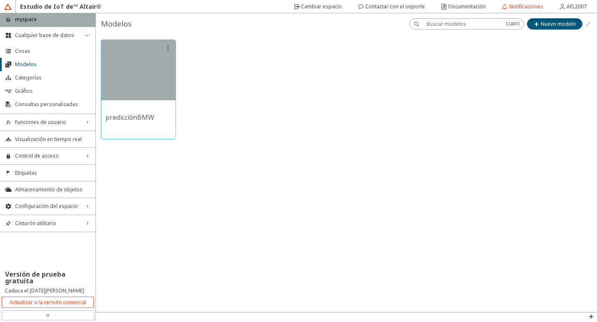
click at [117, 90] on div at bounding box center [138, 70] width 74 height 60
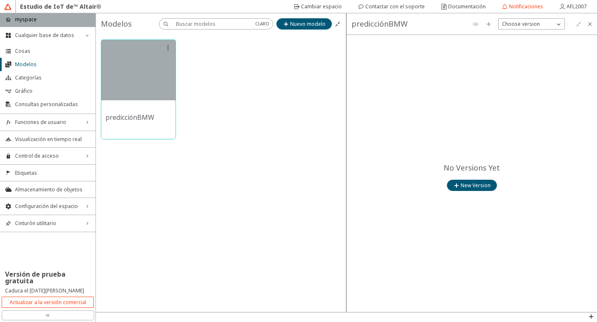
click at [117, 90] on div at bounding box center [138, 70] width 74 height 60
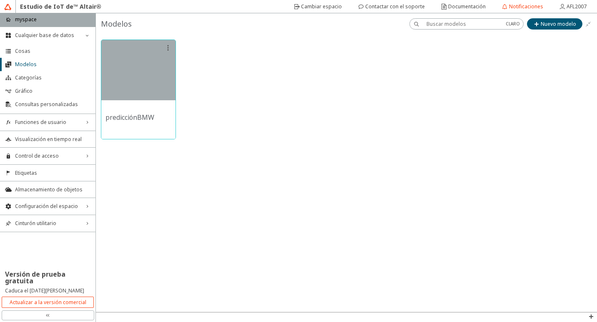
click at [117, 90] on div at bounding box center [138, 70] width 74 height 60
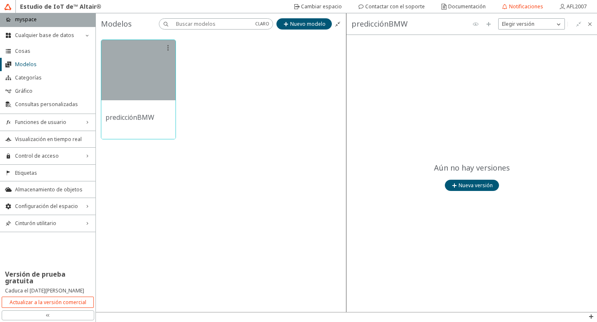
drag, startPoint x: 117, startPoint y: 90, endPoint x: 161, endPoint y: 110, distance: 48.3
click at [161, 110] on div "predicciónBMW" at bounding box center [138, 119] width 74 height 39
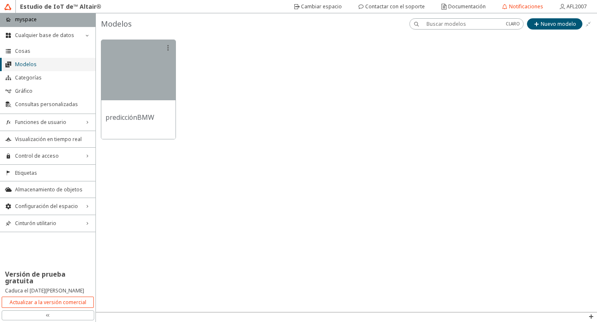
click at [60, 62] on span "Modelos" at bounding box center [52, 64] width 75 height 7
click at [67, 51] on span "Cosas" at bounding box center [52, 51] width 75 height 7
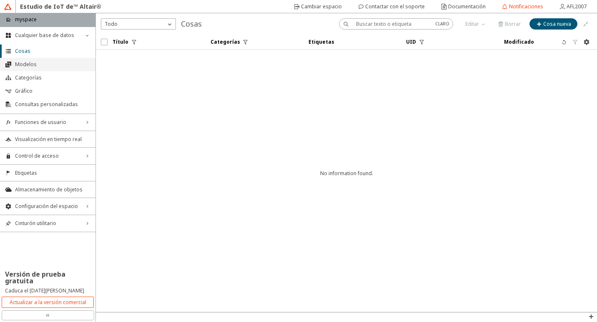
click at [63, 64] on span "Modelos" at bounding box center [52, 64] width 75 height 7
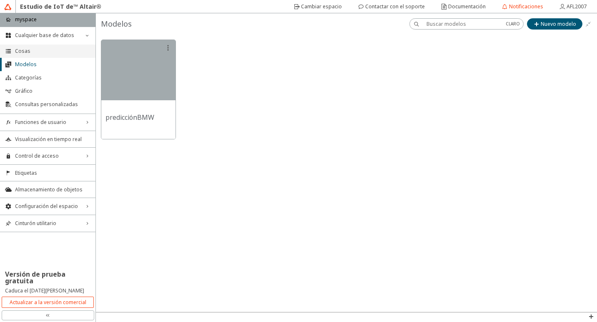
click at [72, 51] on span "Cosas" at bounding box center [52, 51] width 75 height 7
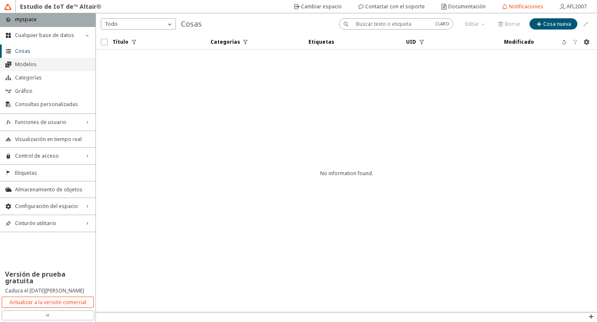
click at [65, 62] on span "Modelos" at bounding box center [52, 64] width 75 height 7
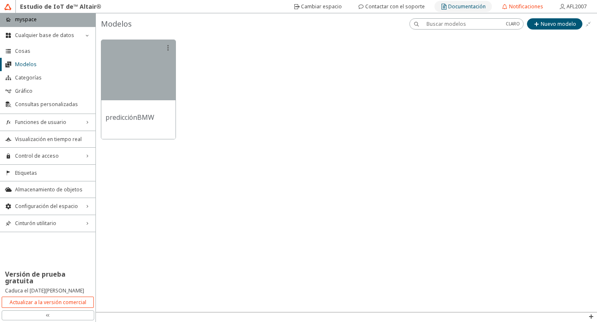
click at [452, 7] on font "Documentación" at bounding box center [466, 6] width 37 height 7
click at [44, 40] on div "Cualquier base de datos down_chevron" at bounding box center [47, 35] width 95 height 17
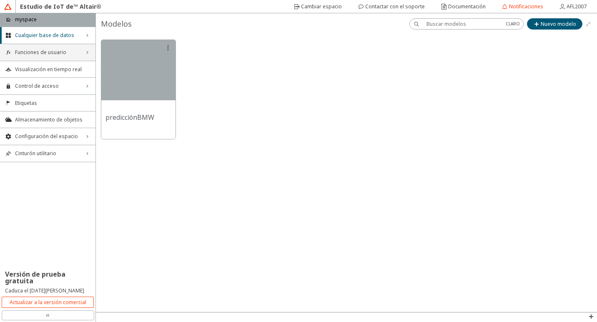
click at [53, 57] on div "Funciones de usuario right_chevron" at bounding box center [47, 52] width 95 height 17
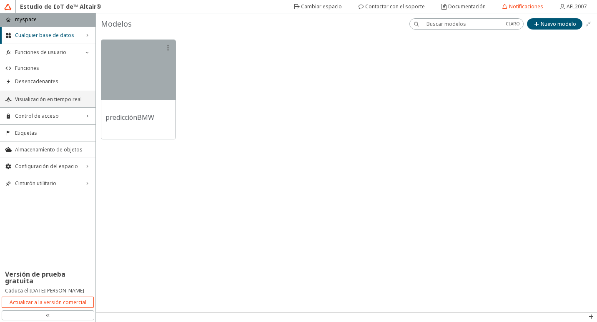
click at [60, 103] on li "Visualización en tiempo real" at bounding box center [47, 99] width 95 height 17
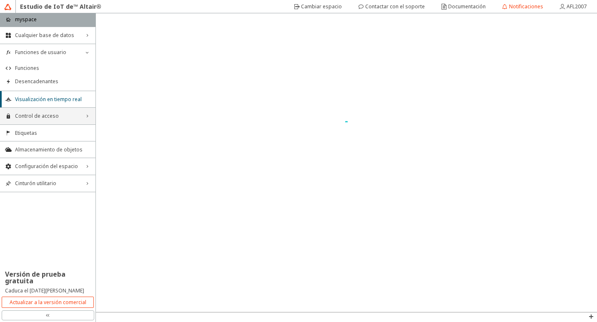
click at [67, 118] on span "Control de acceso" at bounding box center [47, 116] width 65 height 7
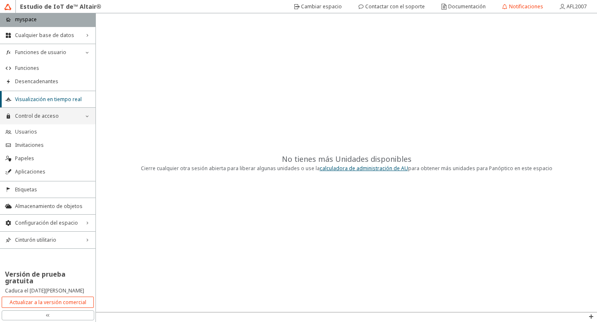
click at [77, 110] on div "Control de acceso down_chevron" at bounding box center [47, 116] width 95 height 17
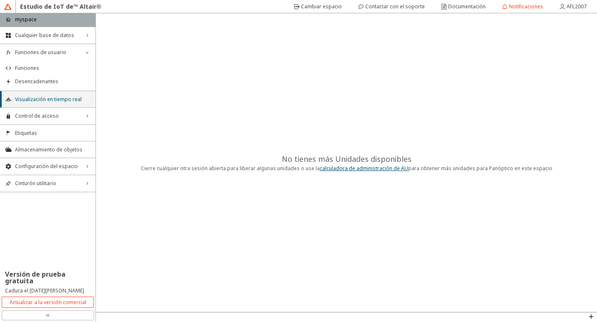
click at [71, 100] on span "Visualización en tiempo real" at bounding box center [52, 99] width 75 height 7
click at [43, 32] on span "Cualquier base de datos" at bounding box center [47, 35] width 65 height 7
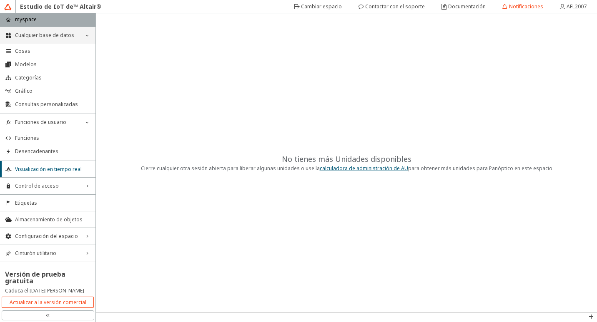
click at [37, 30] on div "Cualquier base de datos down_chevron" at bounding box center [47, 35] width 95 height 17
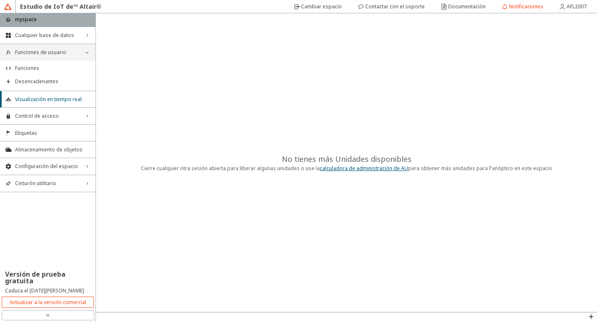
click at [42, 56] on div "Funciones de usuario down_chevron" at bounding box center [47, 52] width 95 height 17
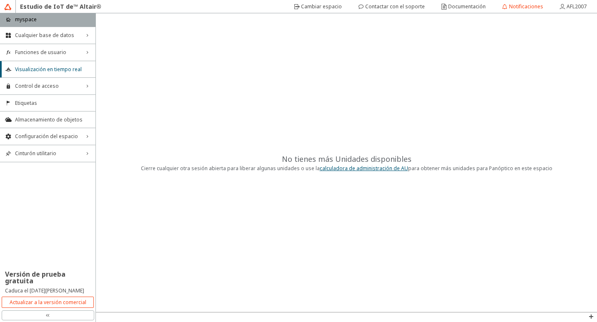
click at [47, 21] on div "hogar myspace" at bounding box center [47, 19] width 95 height 13
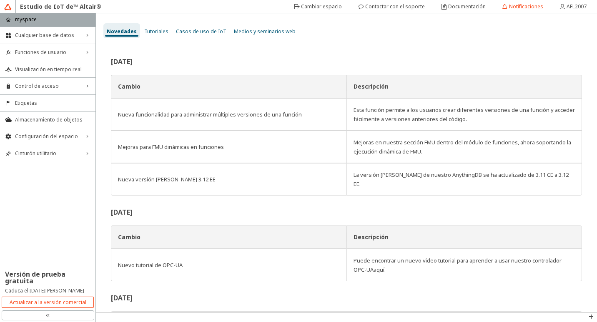
click at [190, 34] on span "Casos de uso de IoT" at bounding box center [201, 31] width 50 height 7
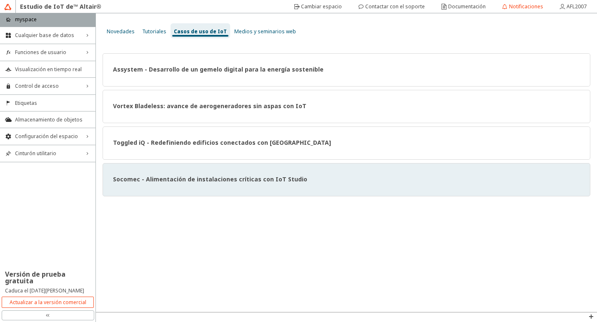
click at [190, 184] on div "Socomec - Alimentación de instalaciones críticas con IoT Studio" at bounding box center [345, 179] width 487 height 33
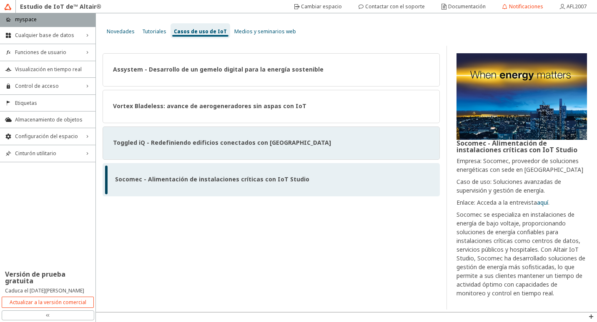
scroll to position [1, 0]
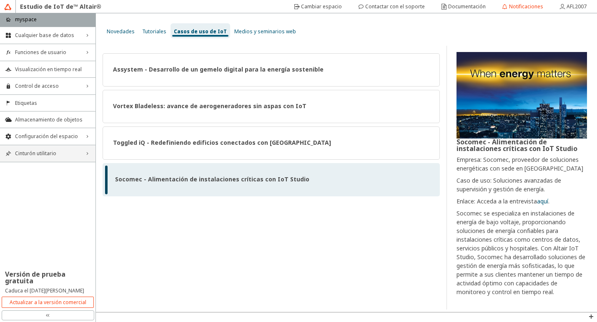
click at [37, 157] on span "Cinturón utilitario" at bounding box center [47, 153] width 65 height 7
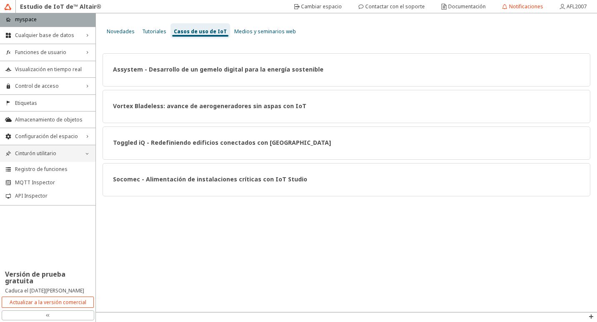
click at [57, 159] on div "Cinturón utilitario down_chevron" at bounding box center [47, 153] width 95 height 17
drag, startPoint x: 49, startPoint y: 155, endPoint x: 38, endPoint y: 150, distance: 11.6
click at [47, 156] on span "Cinturón utilitario" at bounding box center [47, 153] width 65 height 7
click at [39, 142] on div "Configuración del espacio right_chevron" at bounding box center [47, 136] width 95 height 17
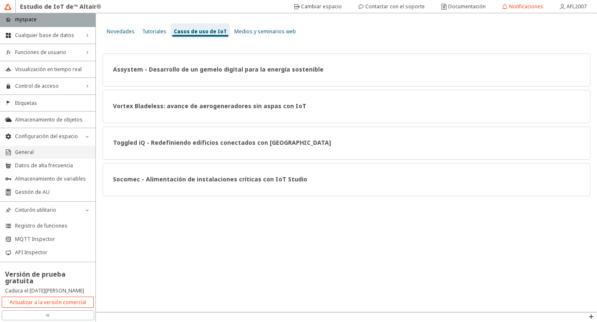
click at [50, 151] on span "General" at bounding box center [52, 152] width 75 height 7
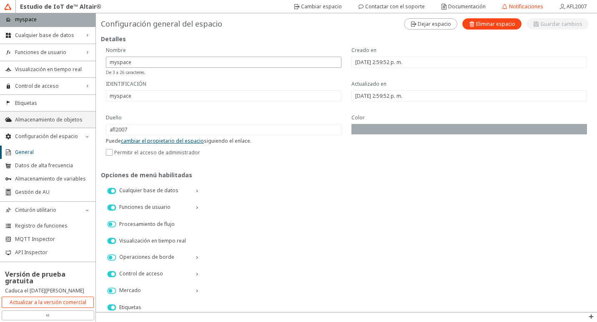
click at [48, 114] on li "Almacenamiento de objetos" at bounding box center [47, 119] width 95 height 17
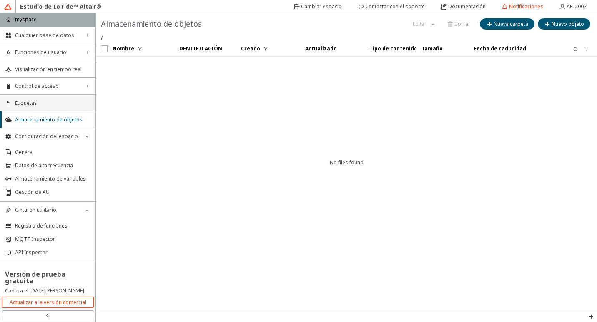
click at [57, 107] on li "Etiquetas" at bounding box center [47, 103] width 95 height 17
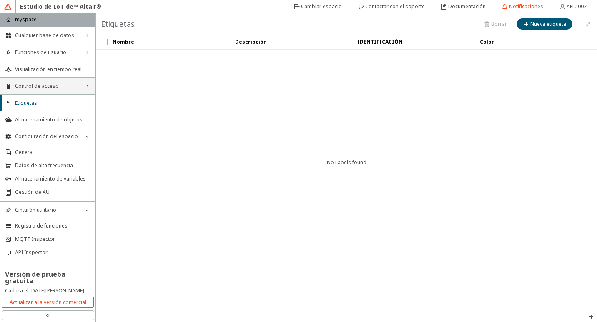
click at [59, 93] on div "Control de acceso right_chevron" at bounding box center [47, 86] width 95 height 17
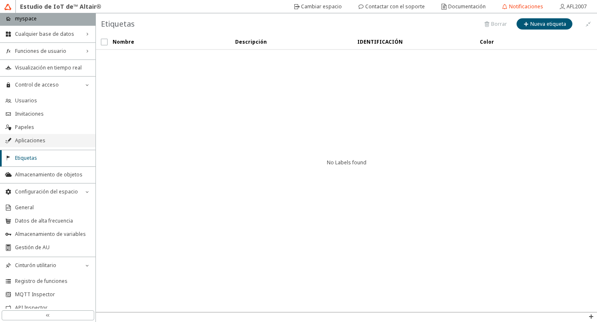
click at [59, 141] on span "Aplicaciones" at bounding box center [52, 140] width 75 height 7
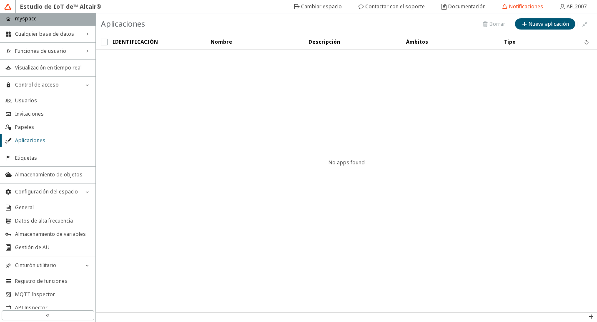
click at [1, 5] on header "Estudio de IoT de™ Altair®" at bounding box center [298, 6] width 597 height 13
click at [8, 7] on img at bounding box center [7, 6] width 7 height 7
click at [20, 8] on div "Estudio de IoT de™ Altair®" at bounding box center [61, 6] width 90 height 13
click at [47, 38] on div "Cualquier base de datos right_chevron" at bounding box center [47, 34] width 95 height 17
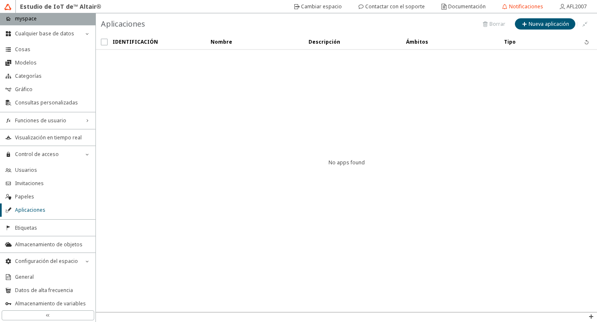
click at [7, 6] on img at bounding box center [7, 6] width 7 height 7
click at [20, 24] on div "hogar myspace" at bounding box center [47, 19] width 95 height 12
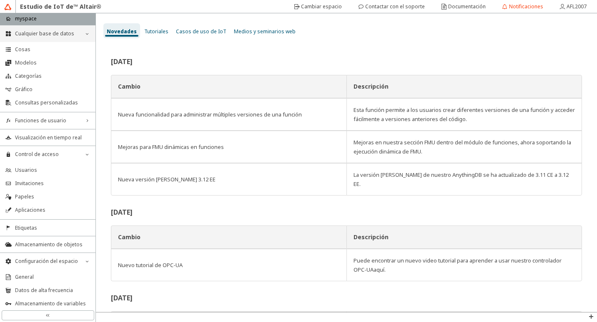
click at [42, 40] on div "Cualquier base de datos down_chevron" at bounding box center [47, 33] width 95 height 17
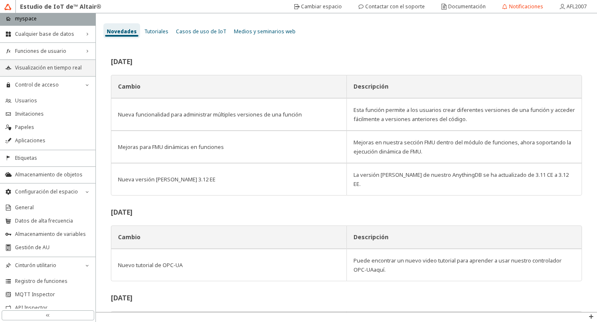
click at [58, 62] on li "Visualización en tiempo real" at bounding box center [47, 68] width 95 height 17
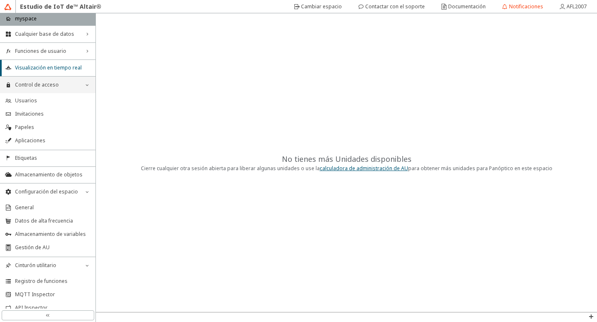
click at [54, 84] on span "Control de acceso" at bounding box center [47, 85] width 65 height 7
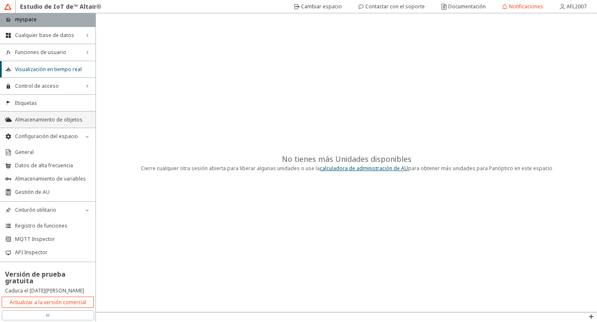
click at [52, 124] on li "Almacenamiento de objetos" at bounding box center [47, 119] width 95 height 17
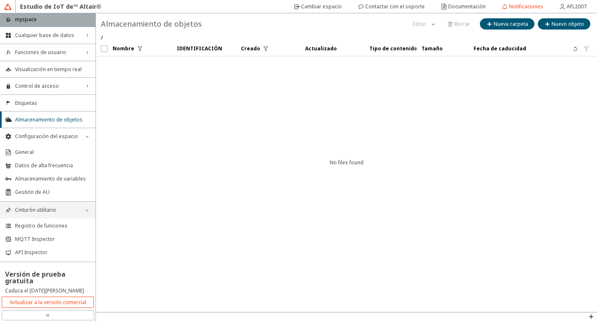
click at [67, 215] on div "Cinturón utilitario down_chevron" at bounding box center [47, 210] width 95 height 17
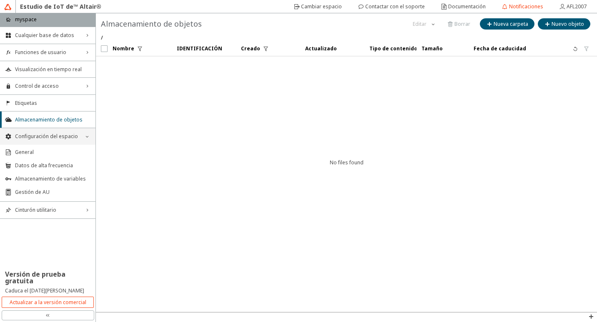
click at [59, 140] on div "Configuración del espacio down_chevron" at bounding box center [47, 136] width 95 height 17
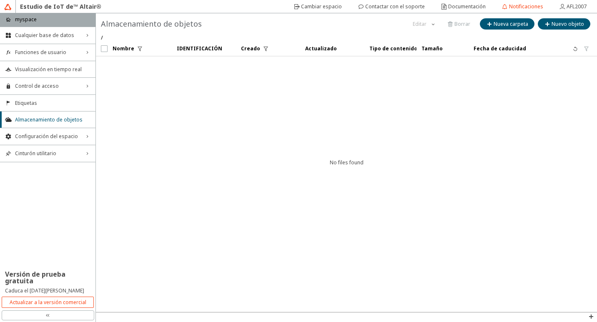
click at [52, 316] on div "double_left_chevron" at bounding box center [48, 316] width 92 height 10
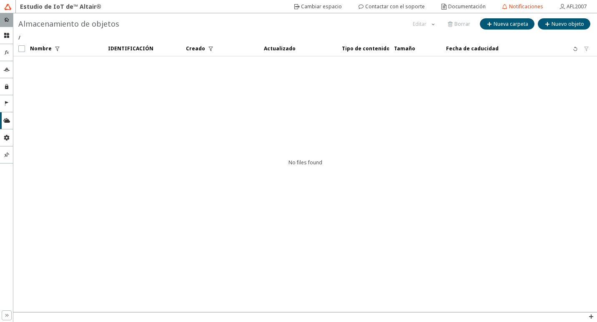
click at [11, 20] on div "hogar" at bounding box center [6, 19] width 13 height 13
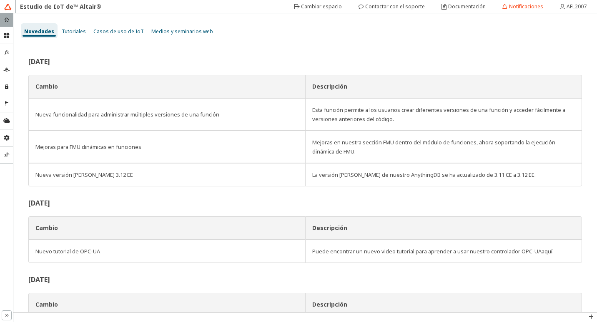
click at [7, 19] on icon at bounding box center [6, 19] width 5 height 4
click at [331, 8] on font "Cambiar espacio" at bounding box center [321, 6] width 41 height 7
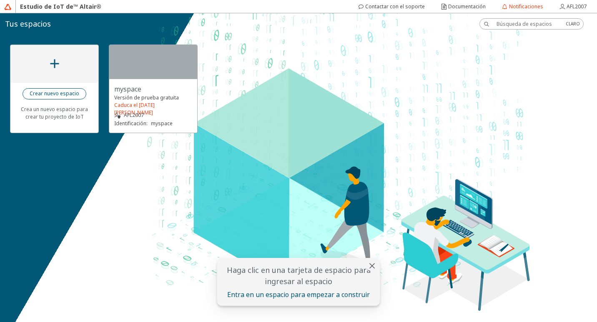
click at [72, 90] on font "Crear nuevo espacio" at bounding box center [55, 93] width 50 height 7
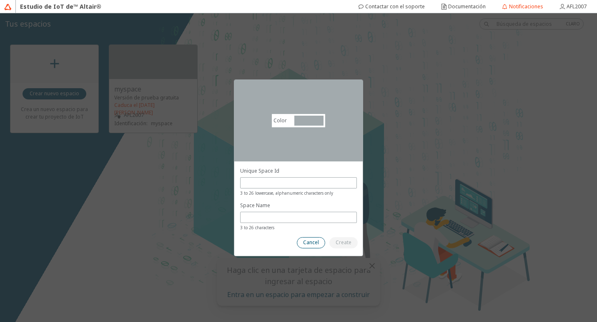
click at [323, 245] on paper-button "Cancel" at bounding box center [311, 242] width 28 height 11
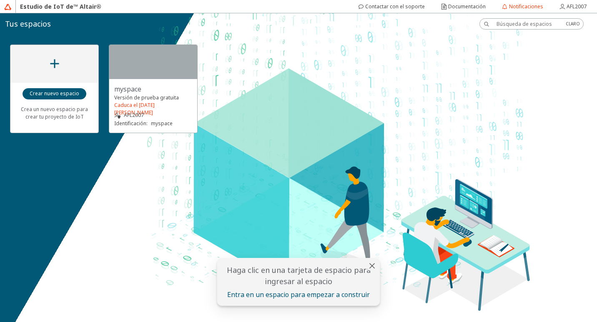
click at [21, 22] on font "Tus espacios" at bounding box center [28, 24] width 46 height 10
click at [10, 5] on img at bounding box center [7, 6] width 7 height 7
click at [42, 4] on div "Estudio de IoT de™ Altair®" at bounding box center [61, 6] width 90 height 13
